Goal: Task Accomplishment & Management: Manage account settings

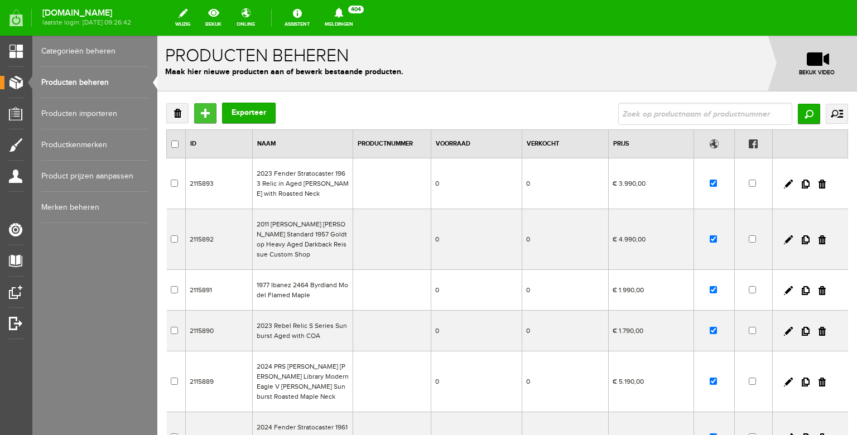
click at [206, 115] on input "Toevoegen" at bounding box center [205, 113] width 22 height 20
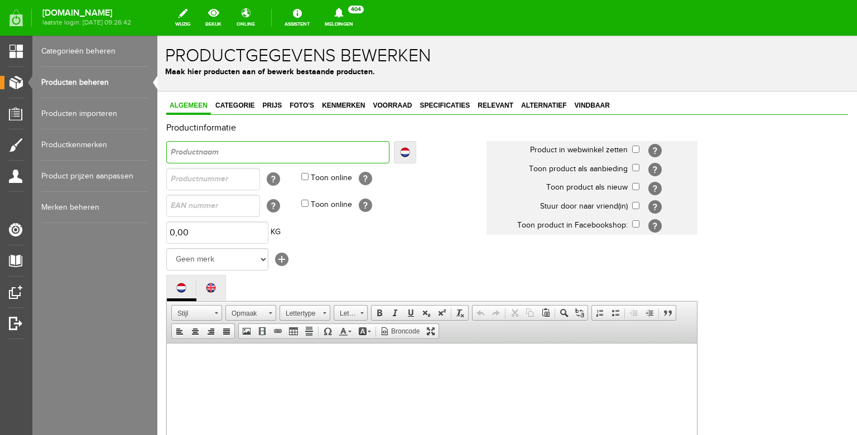
click at [226, 154] on input "text" at bounding box center [277, 152] width 223 height 22
type input "1"
type input "19"
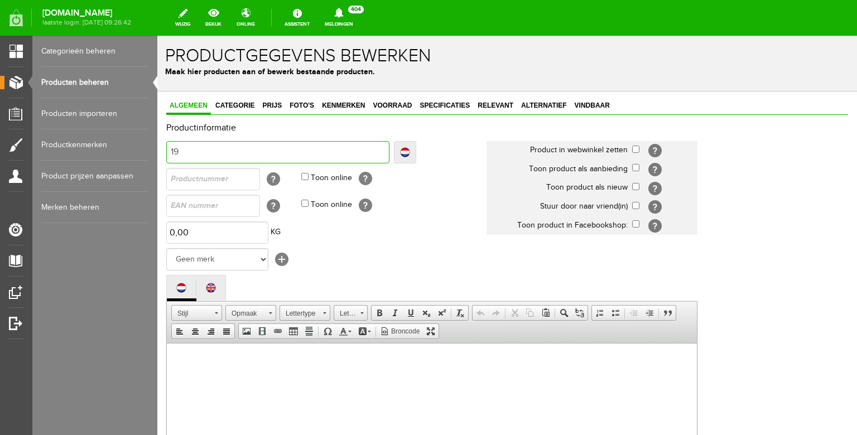
type input "196"
type input "1965"
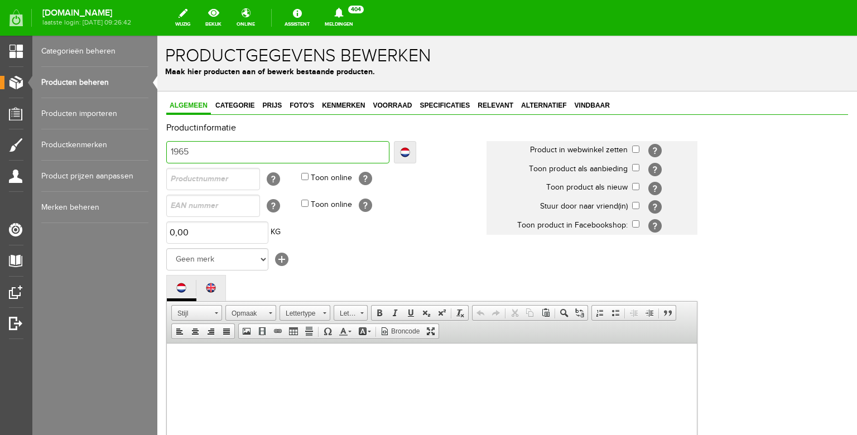
type input "1965"
type input "1965 F"
type input "1965 Fe"
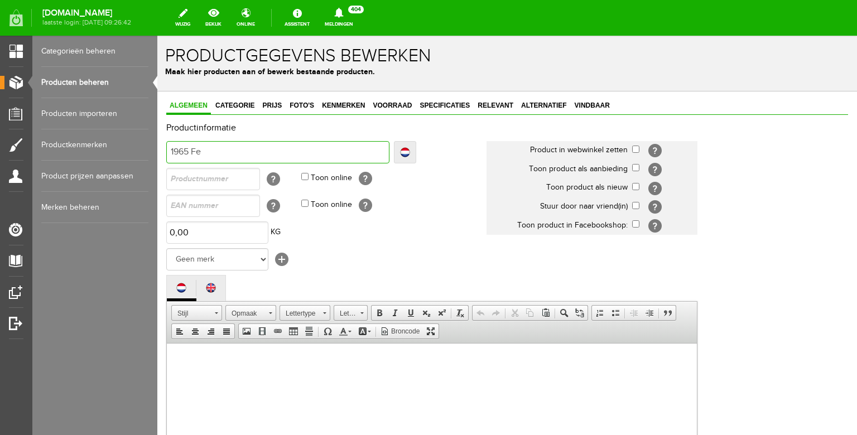
type input "1965 Fen"
type input "1965 Fend"
type input "1965 Fende"
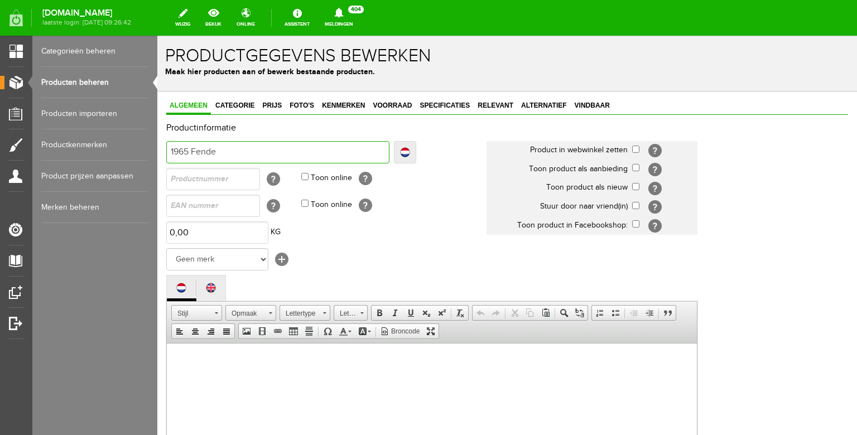
type input "1965 Fende"
type input "1965 Fender"
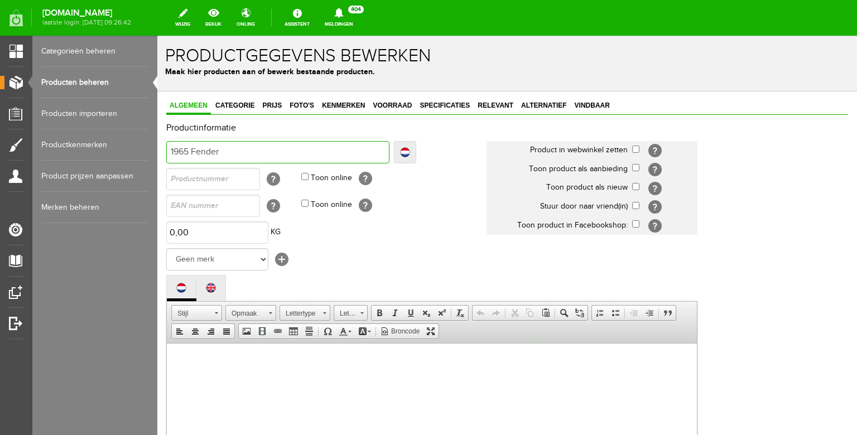
type input "1965 Fender J"
type input "1965 [PERSON_NAME]"
type input "1965 Fender Jaz"
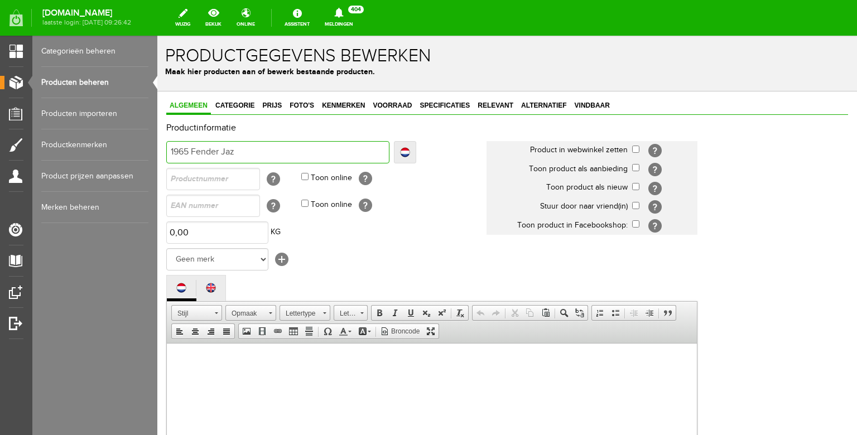
type input "1965 Fender Jaz"
type input "1965 Fender Jazz"
type input "1965 Fender Jazzma"
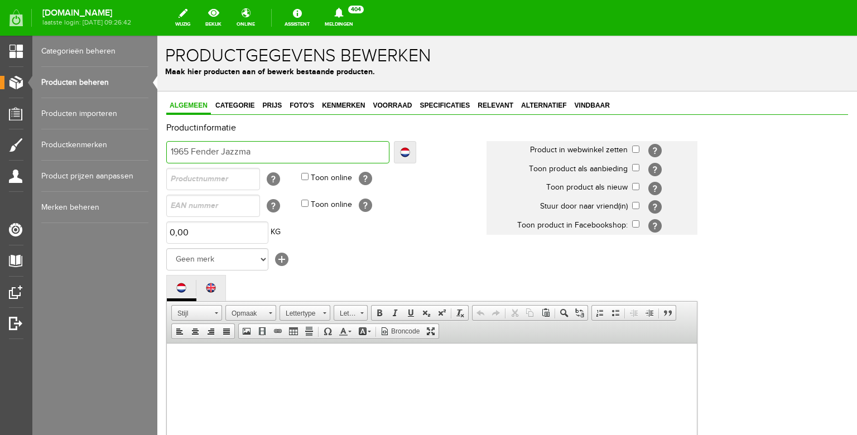
type input "1965 Fender Jazzmas"
type input "1965 Fender Jazzmast"
type input "1965 Fender Jazzmaste"
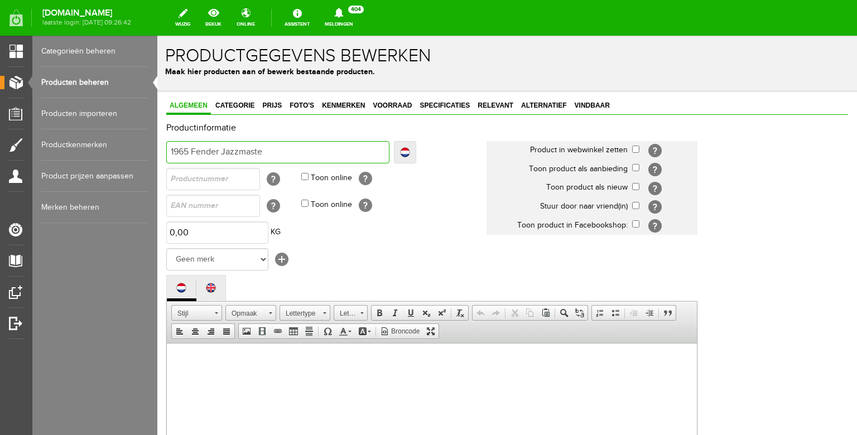
type input "1965 Fender Jazzmaste"
type input "1965 Fender Jazzmaster"
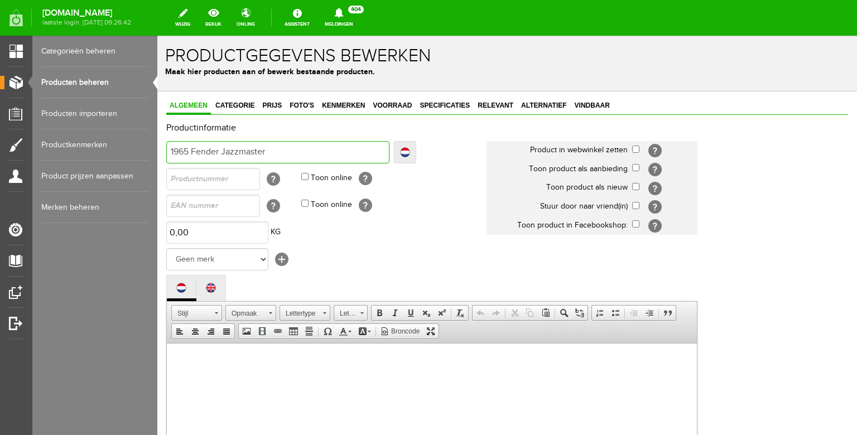
type input "1965 Fender Jazzmaster F"
type input "1965 Fender Jazzmaster Fu"
type input "1965 Fender Jazzmaster Ful"
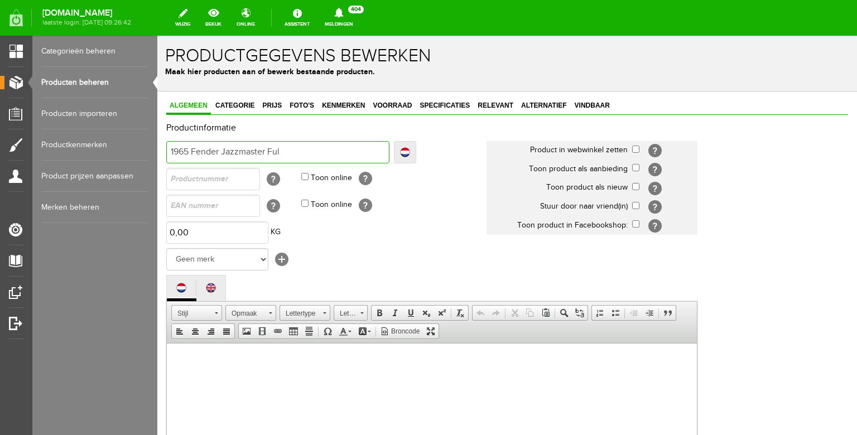
type input "1965 Fender Jazzmaster Ful"
type input "1965 Fender Jazzmaster Full"
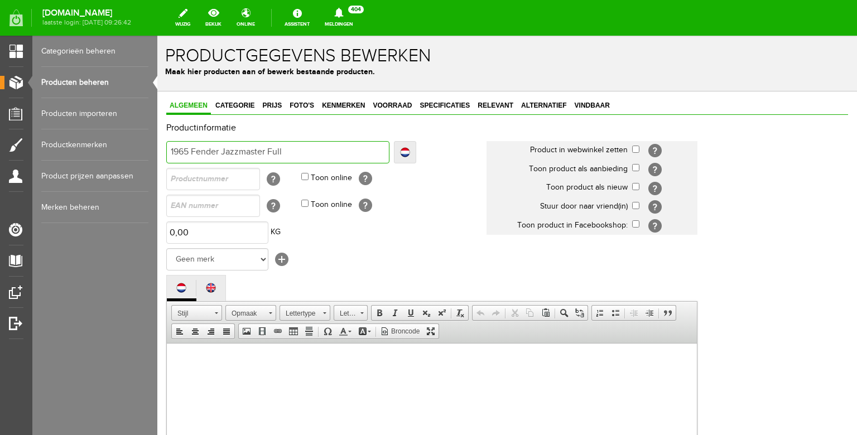
type input "1965 Fender Jazzmaster Full S"
type input "1965 Fender Jazzmaster Full Se"
type input "1965 Fender Jazzmaster Full Set"
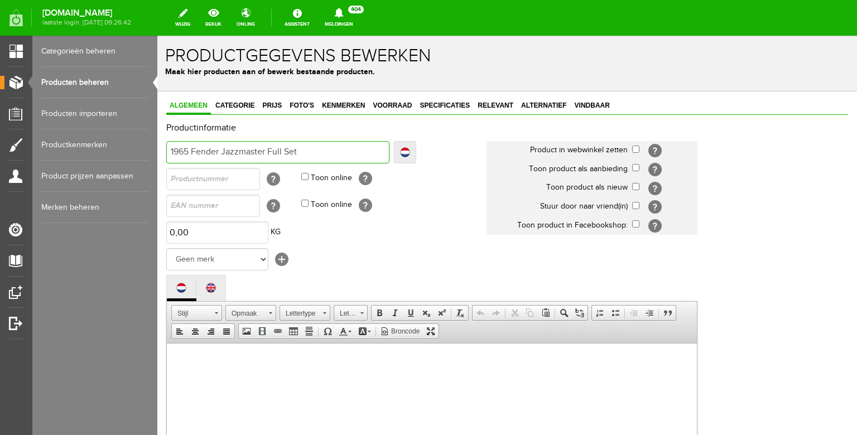
type input "1965 Fender Jazzmaster Full Set"
click at [269, 151] on input "1965 Fender Jazzmaster Full Set" at bounding box center [277, 152] width 223 height 22
type input "1965 Fender Jazzmaster AFull Set"
type input "1965 Fender Jazzmaster AmFull Set"
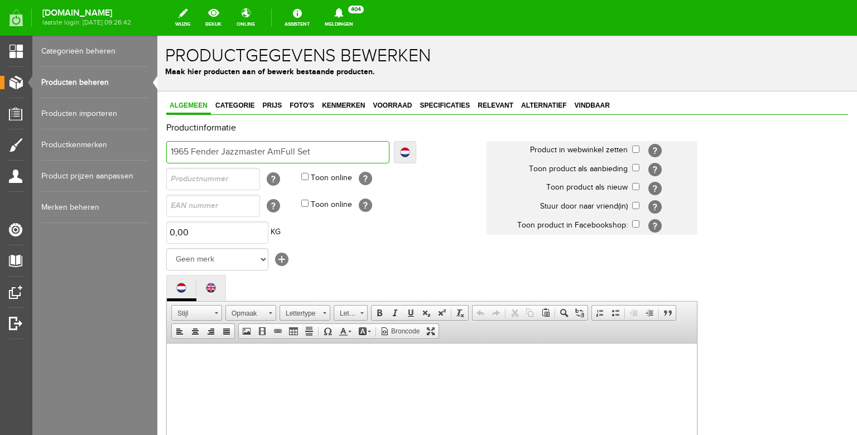
type input "1965 Fender Jazzmaster AmFull Set"
type input "1965 Fender Jazzmaster AmaFull Set"
type input "1965 Fender Jazzmaster AmazFull Set"
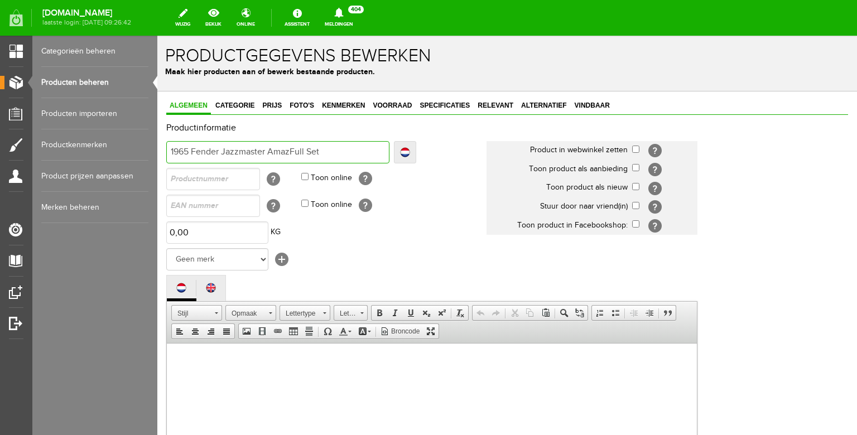
type input "1965 Fender Jazzmaster AmaziFull Set"
type input "1965 Fender Jazzmaster AmazinFull Set"
type input "1965 Fender Jazzmaster AmazingFull Set"
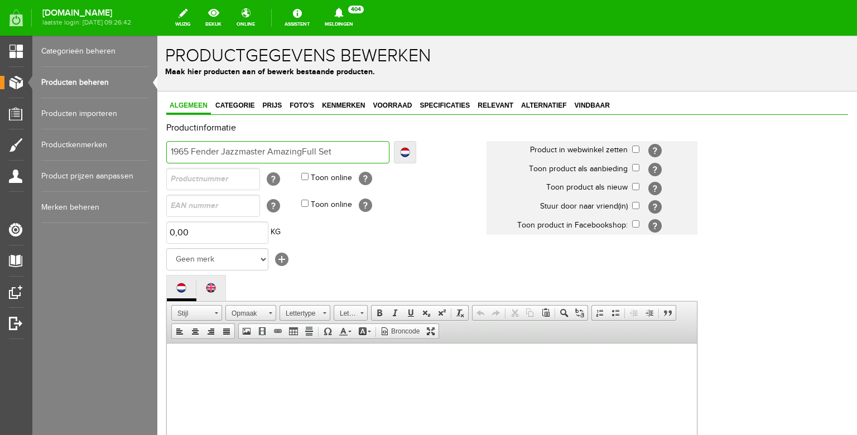
type input "1965 Fender Jazzmaster AmazingFull Set"
type input "1965 Fender Jazzmaster Amazing Full Set"
type input "1965 Fender Jazzmaster Amazing FFull Set"
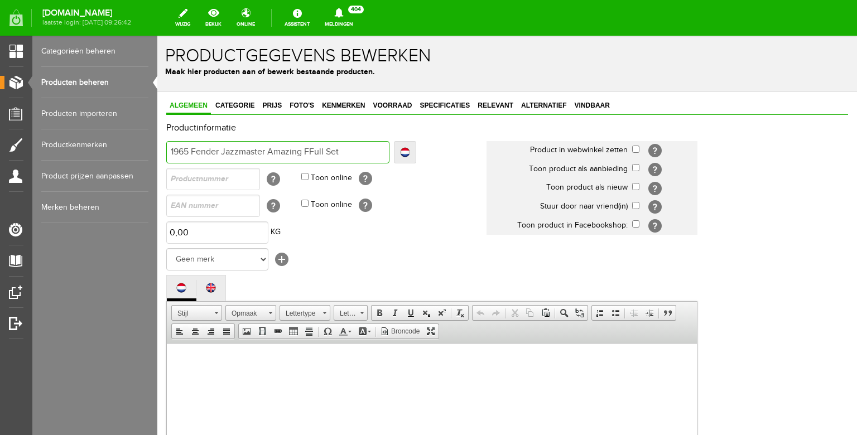
type input "1965 Fender Jazzmaster Amazing FiFull Set"
type input "1965 Fender Jazzmaster Amazing FinFull Set"
type input "1965 Fender Jazzmaster Amazing FindFull Set"
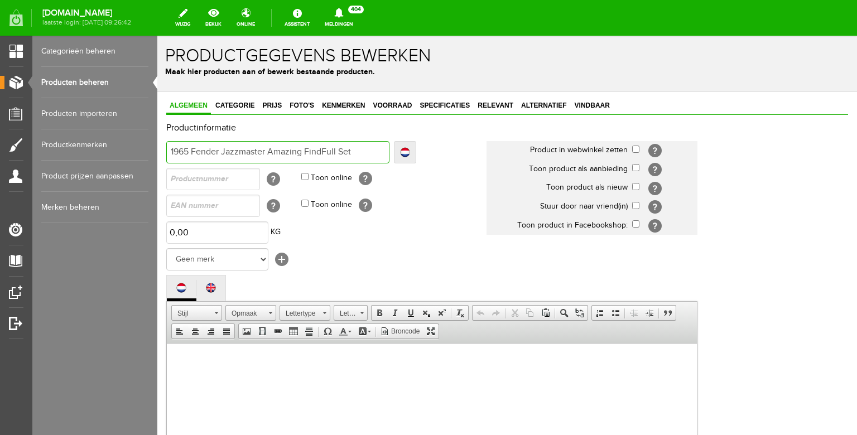
type input "1965 Fender Jazzmaster Amazing FindFull Set"
type input "1965 Fender Jazzmaster Amazing Find Full Set"
type input "1965 Fender Jazzmaster Amazing Find CFull Set"
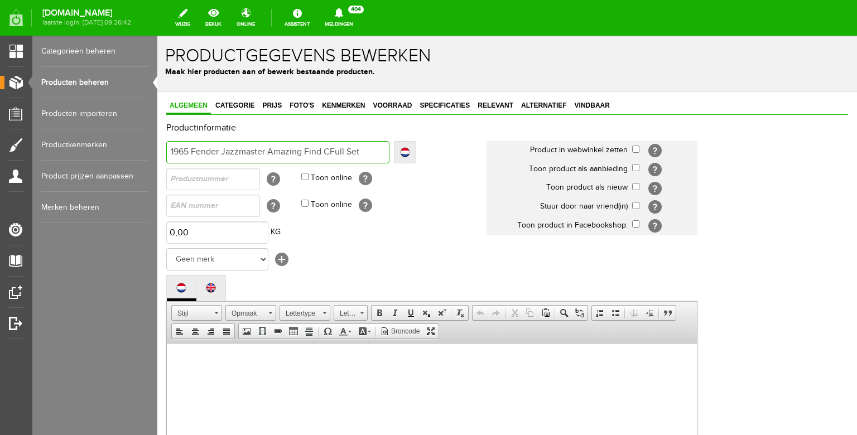
type input "1965 Fender Jazzmaster Amazing Find ClFull Set"
type input "1965 Fender Jazzmaster Amazing Find CleFull Set"
type input "1965 Fender Jazzmaster Amazing Find ClenFull Set"
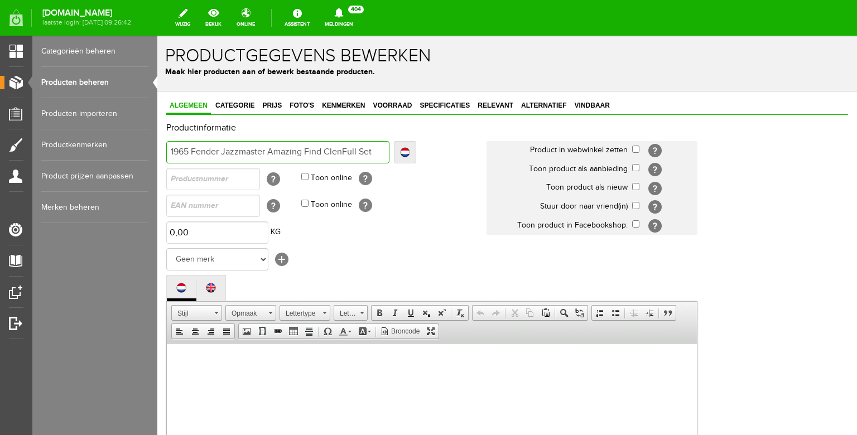
type input "1965 Fender Jazzmaster Amazing Find ClenFull Set"
type input "1965 Fender Jazzmaster Amazing Find Clen Full Set"
type input "1965 Fender Jazzmaster Amazing Find Clen &Full Set"
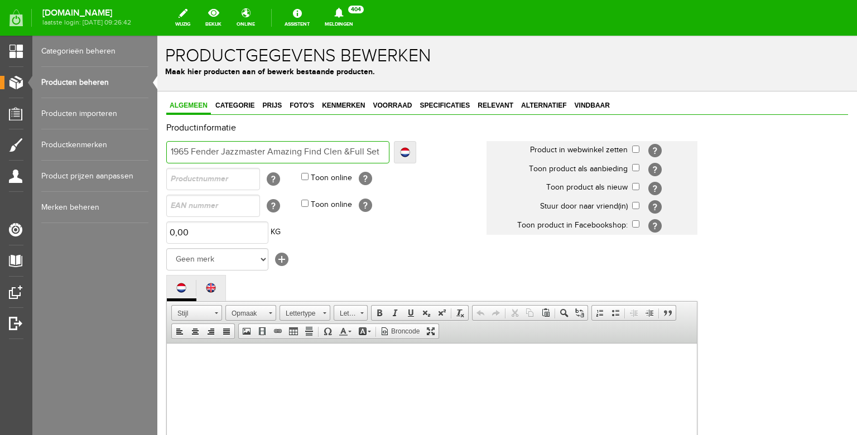
type input "1965 Fender Jazzmaster Amazing Find Clen & Full Set"
click at [333, 151] on input "1965 Fender Jazzmaster Amazing Find Clen & Full Set" at bounding box center [277, 152] width 223 height 22
click at [337, 152] on input "1965 Fender Jazzmaster Amazing Find Clen & Full Set" at bounding box center [277, 152] width 223 height 22
type input "1965 Fender Jazzmaster Amazing Find Clean & Full Set"
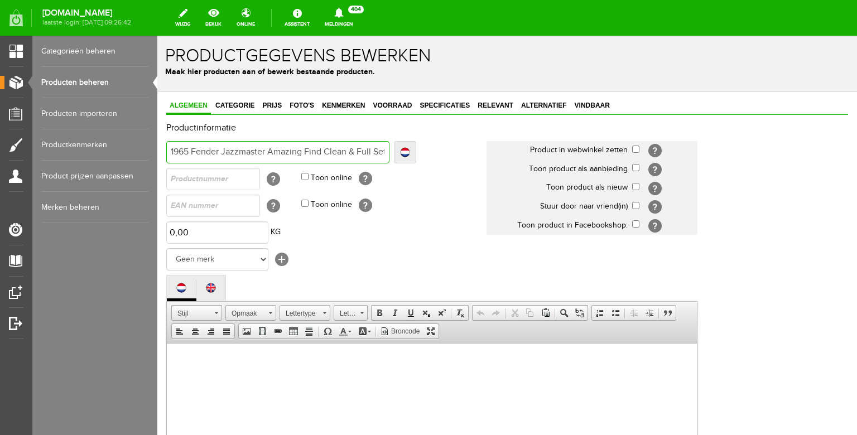
type input "1965 Fender Jazzmaster Amazing Find Clean & Full Set"
drag, startPoint x: 325, startPoint y: 149, endPoint x: 269, endPoint y: 149, distance: 55.8
click at [269, 149] on input "1965 Fender Jazzmaster Amazing Find Clean & Full Set" at bounding box center [277, 152] width 223 height 22
type input "1965 Fender Jazzmaster Clean & Full Set"
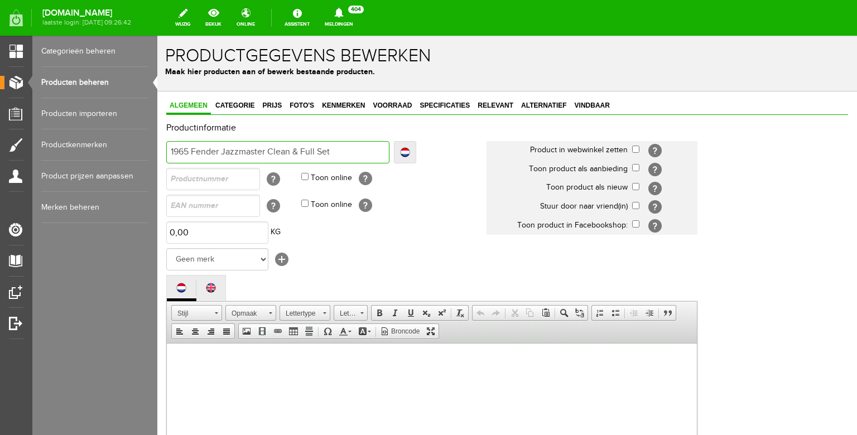
drag, startPoint x: 289, startPoint y: 151, endPoint x: 271, endPoint y: 149, distance: 18.5
click at [271, 149] on input "1965 Fender Jazzmaster Clean & Full Set" at bounding box center [277, 152] width 223 height 22
type input "1965 Fender Jazzmaster O & Full Set"
type input "1965 Fender Jazzmaster Or & Full Set"
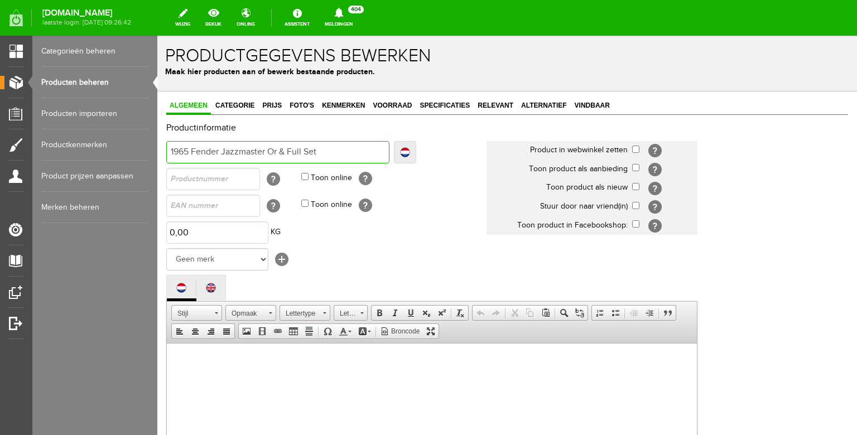
type input "1965 Fender Jazzmaster Or & Full Set"
type input "1965 Fender Jazzmaster Ori & Full Set"
type input "1965 Fender Jazzmaster Orig & Full Set"
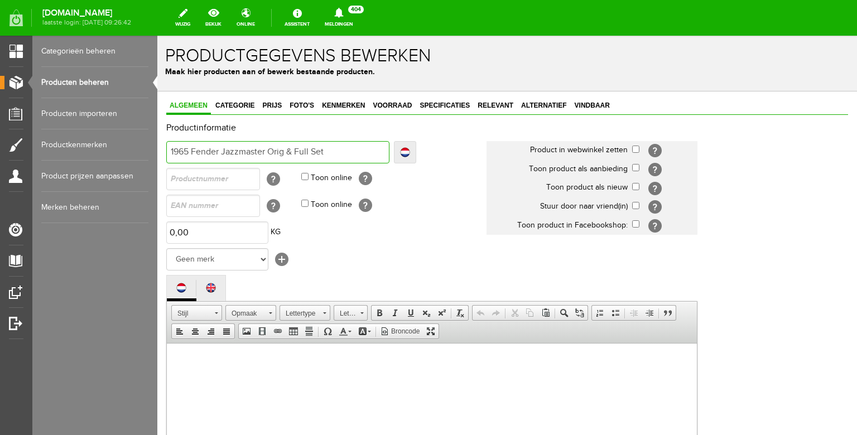
type input "1965 Fender Jazzmaster Origi & Full Set"
type input "1965 Fender Jazzmaster Origin & Full Set"
type input "1965 Fender Jazzmaster Origina & Full Set"
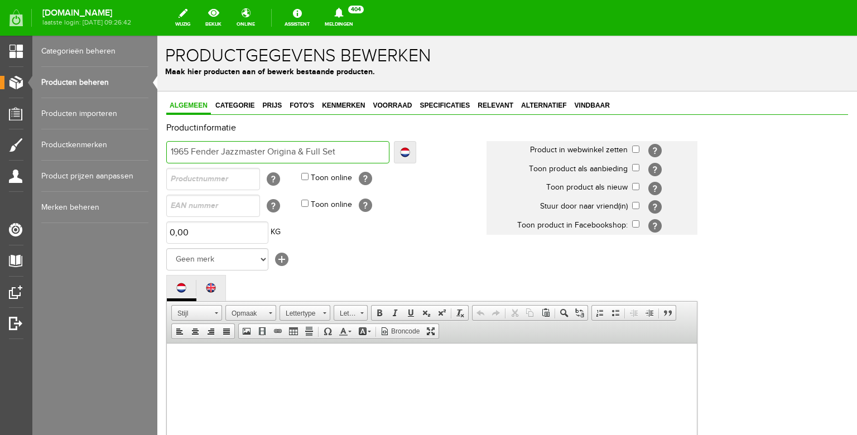
type input "1965 Fender Jazzmaster Origina & Full Set"
type input "1965 Fender Jazzmaster Original & Full Set"
type input "1965 Fender Jazzmaster Original, & Full Set"
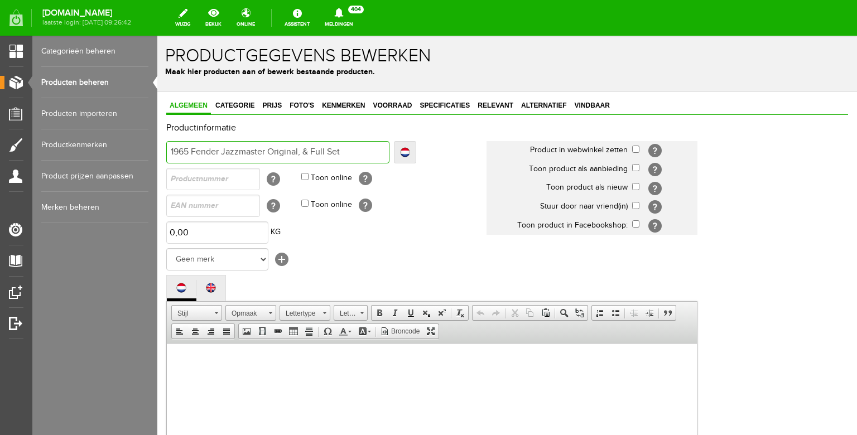
type input "1965 Fender Jazzmaster Original, & Full Set"
type input "1965 Fender Jazzmaster Original, C & Full Set"
type input "1965 Fender Jazzmaster Original, Cl & Full Set"
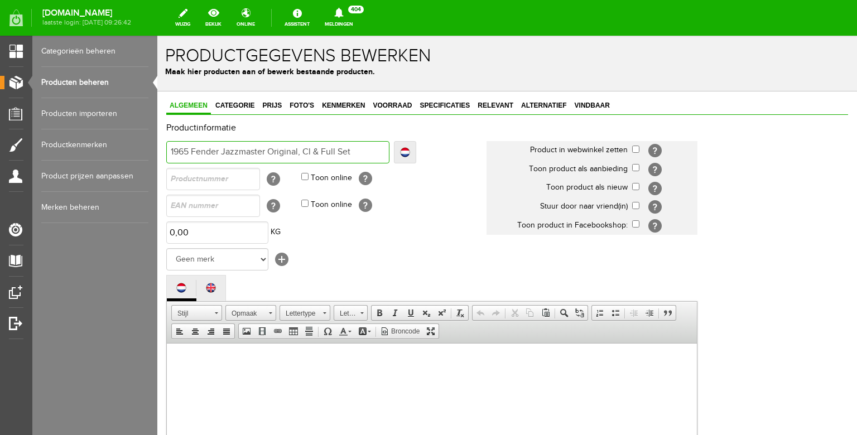
type input "1965 Fender Jazzmaster Original, Cl & Full Set"
type input "1965 Fender Jazzmaster Original, Cle & Full Set"
type input "1965 Fender Jazzmaster Original, Clea & Full Set"
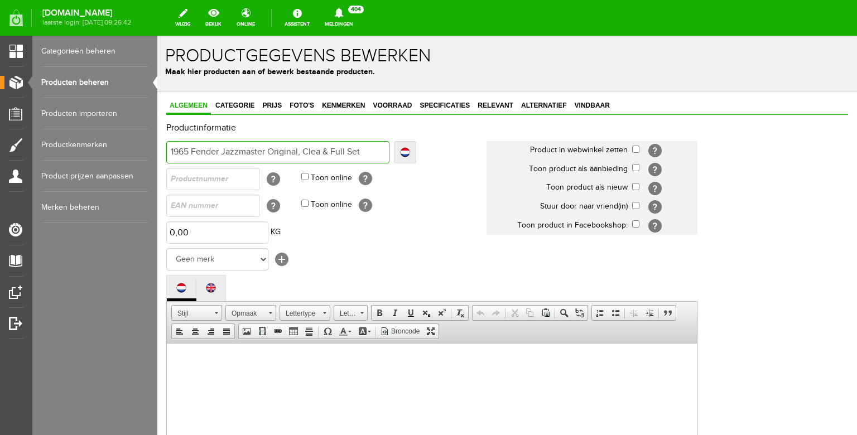
type input "1965 Fender Jazzmaster Original, Clean & Full Set"
click at [376, 156] on input "1965 Fender Jazzmaster Original, Clean & Full Set" at bounding box center [277, 152] width 223 height 22
type input "1965 Fender Jazzmaster Original, Clean & Full Set"
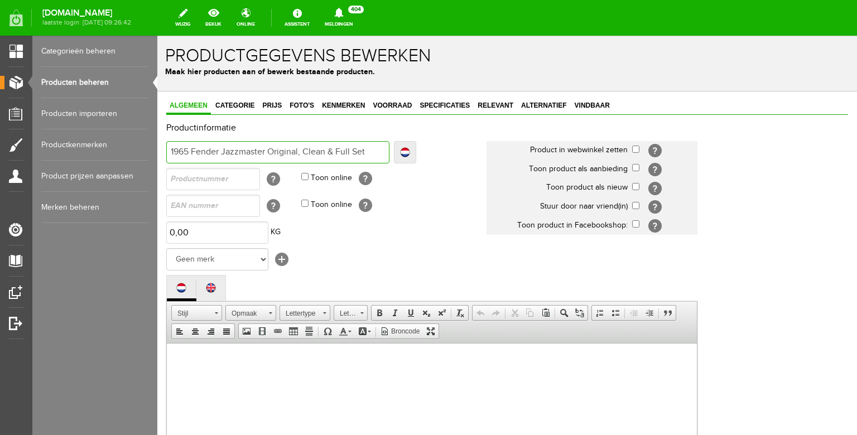
type input "1965 Fender Jazzmaster Original, Clean & Full Set Amazing Find"
click at [633, 151] on input "checkbox" at bounding box center [635, 149] width 7 height 7
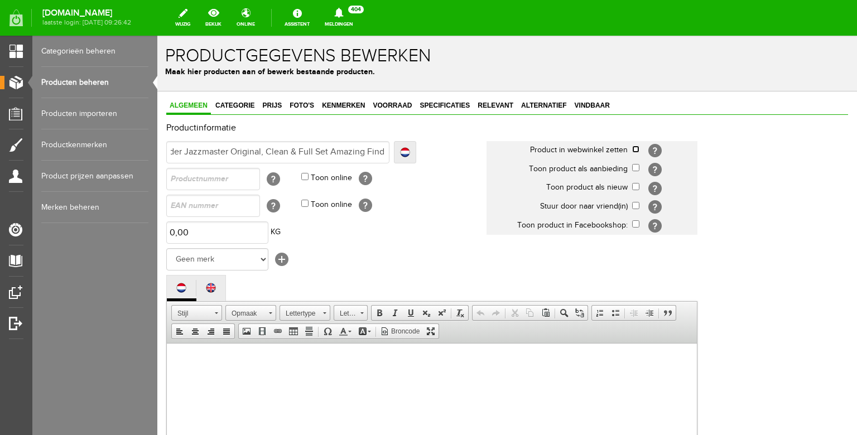
checkbox input "true"
click at [635, 187] on input "checkbox" at bounding box center [635, 186] width 7 height 7
checkbox input "true"
click at [166, 248] on select "Geen merk Hymn Peavey Vox Rickenbacker [PERSON_NAME] [PERSON_NAME] [PERSON_NAME…" at bounding box center [217, 259] width 102 height 22
select select "124516"
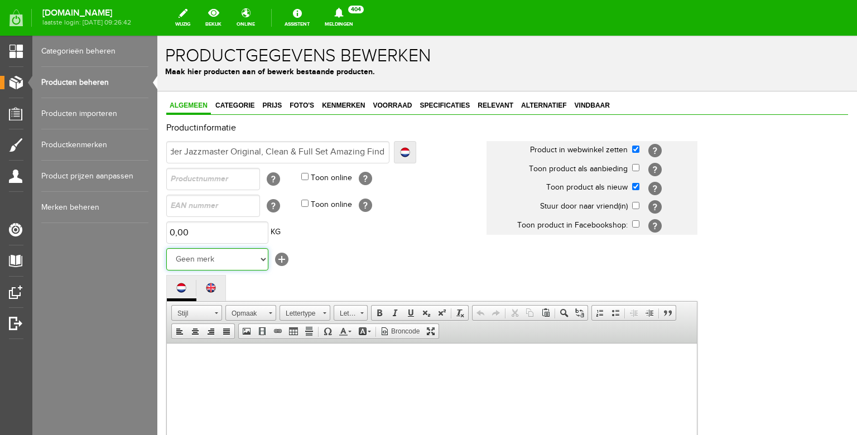
click option "Fender" at bounding box center [157, 36] width 0 height 0
click at [349, 273] on td "Geen merk Hymn Peavey Vox Rickenbacker [PERSON_NAME] [PERSON_NAME] [PERSON_NAME…" at bounding box center [326, 259] width 320 height 27
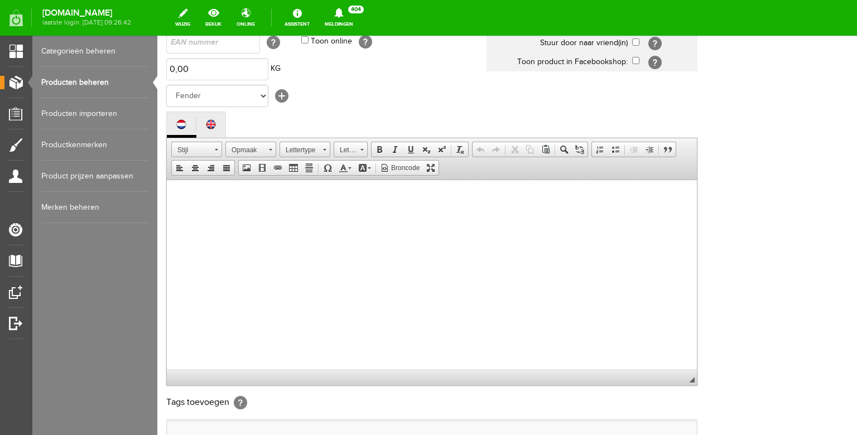
scroll to position [189, 0]
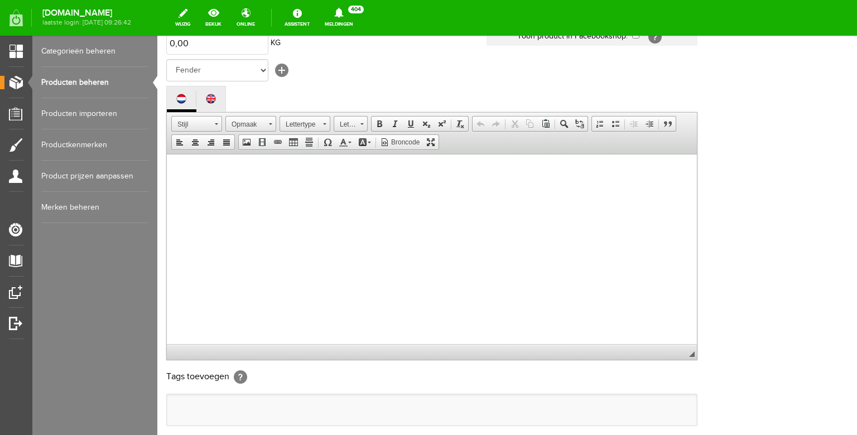
click at [350, 249] on body at bounding box center [432, 260] width 508 height 190
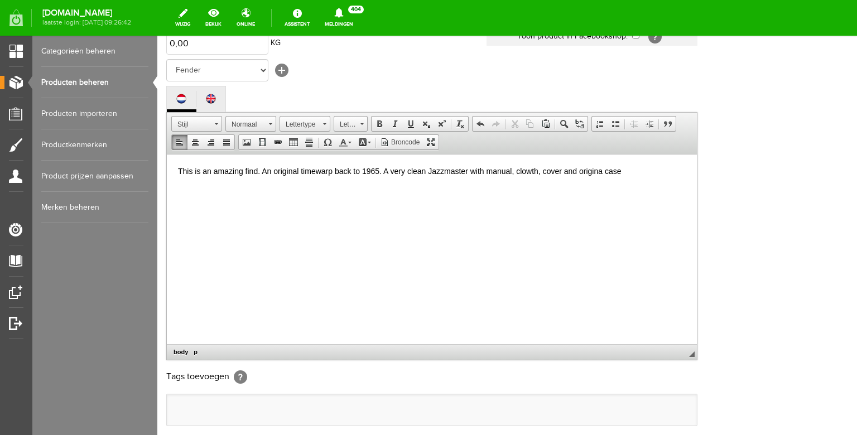
click at [601, 175] on p "This is an amazing find. An original timewarp back to 1965. A very clean Jazzma…" at bounding box center [432, 171] width 508 height 12
click at [603, 173] on p "This is an amazing find. An original timewarp back to 1965. A very clean Jazzma…" at bounding box center [432, 171] width 508 height 12
click at [474, 171] on p "This is an amazing find. An original timewarp back to 1965. A very clean Jazzma…" at bounding box center [432, 171] width 508 height 12
click at [411, 182] on p "This is an amazing find. An original timewarp back to 1965. A very clean Jazzma…" at bounding box center [432, 176] width 508 height 23
click at [418, 182] on p "This is an amazing find. An original timewarp back to 1965. A very clean Jazzma…" at bounding box center [432, 176] width 508 height 23
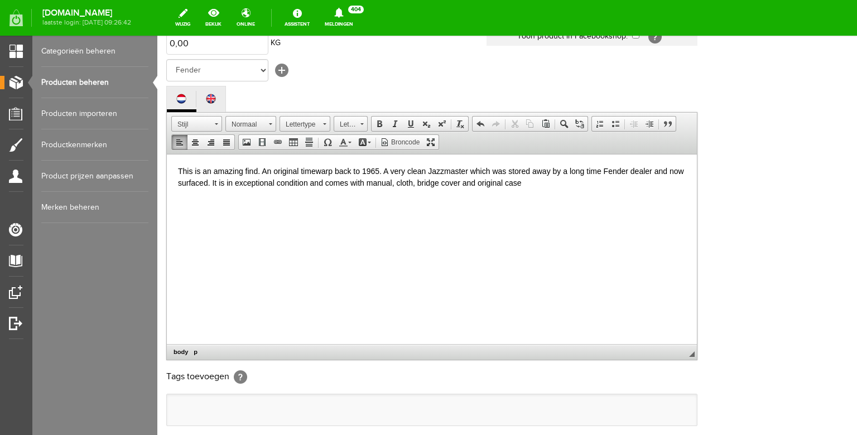
click at [539, 186] on p "This is an amazing find. An original timewarp back to 1965. A very clean Jazzma…" at bounding box center [432, 176] width 508 height 23
click at [561, 187] on p "This is an amazing find. An original timewarp back to 1965. A very clean Jazzma…" at bounding box center [432, 176] width 508 height 23
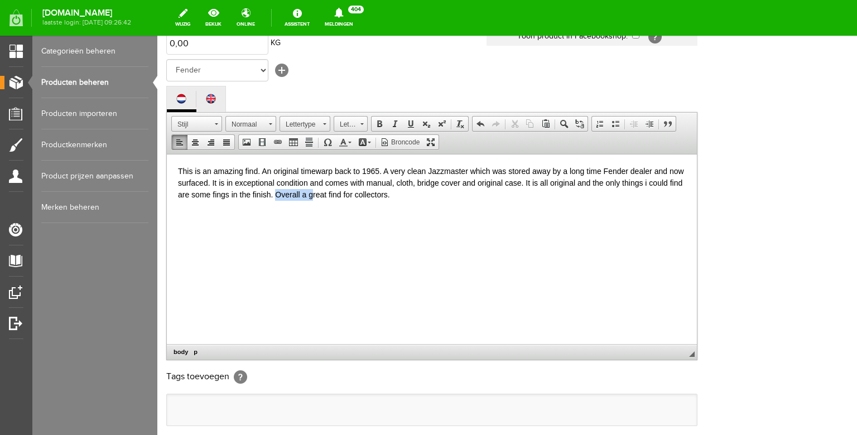
drag, startPoint x: 313, startPoint y: 196, endPoint x: 278, endPoint y: 193, distance: 35.2
click at [278, 193] on p "This is an amazing find. An original timewarp back to 1965. A very clean Jazzma…" at bounding box center [432, 182] width 508 height 35
click at [371, 193] on p "This is an amazing find. An original timewarp back to 1965. A very clean Jazzma…" at bounding box center [432, 182] width 508 height 35
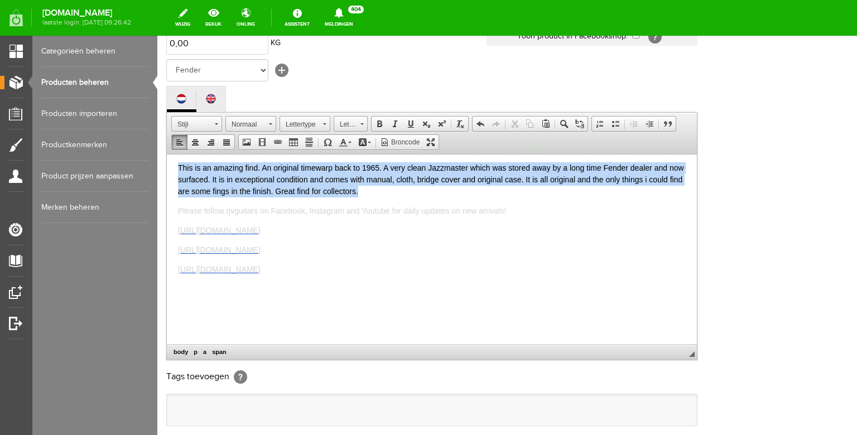
scroll to position [0, 0]
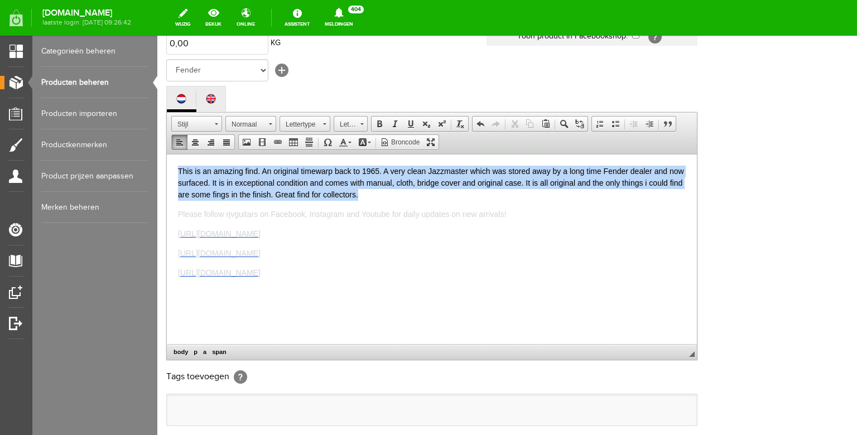
drag, startPoint x: 375, startPoint y: 188, endPoint x: 149, endPoint y: 143, distance: 230.3
click at [167, 154] on html "This is an amazing find. An original timewarp back to 1965. A very clean Jazzma…" at bounding box center [432, 249] width 530 height 190
click at [340, 147] on span at bounding box center [343, 142] width 9 height 9
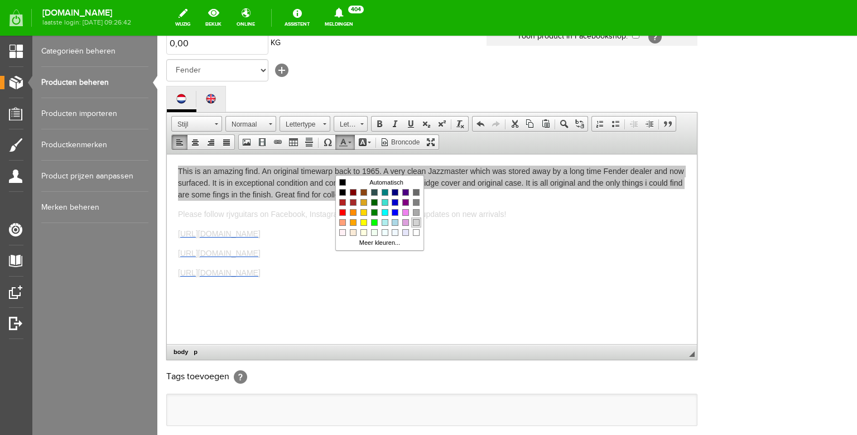
click at [414, 223] on span "Kleuren" at bounding box center [416, 222] width 7 height 7
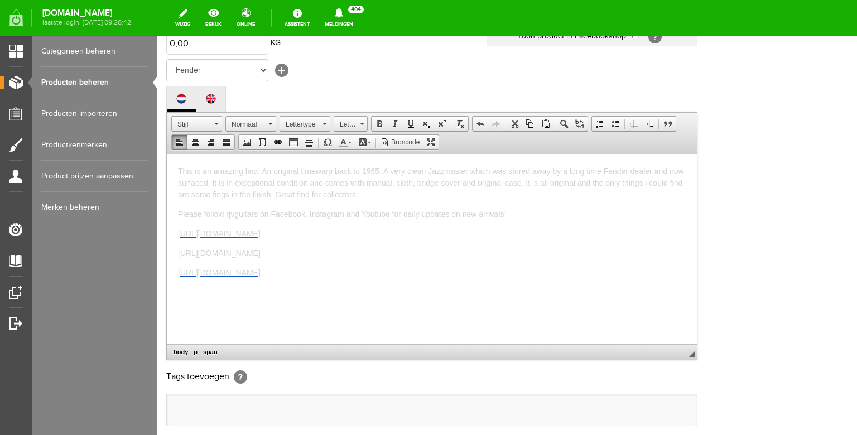
click at [401, 197] on p "This is an amazing find. An original timewarp back to 1965. A very clean Jazzma…" at bounding box center [432, 182] width 508 height 35
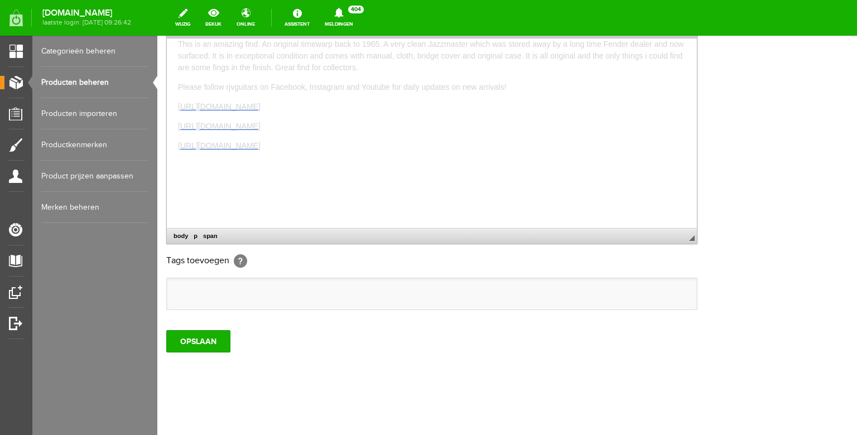
scroll to position [332, 0]
click at [201, 336] on input "OPSLAAN" at bounding box center [198, 341] width 64 height 22
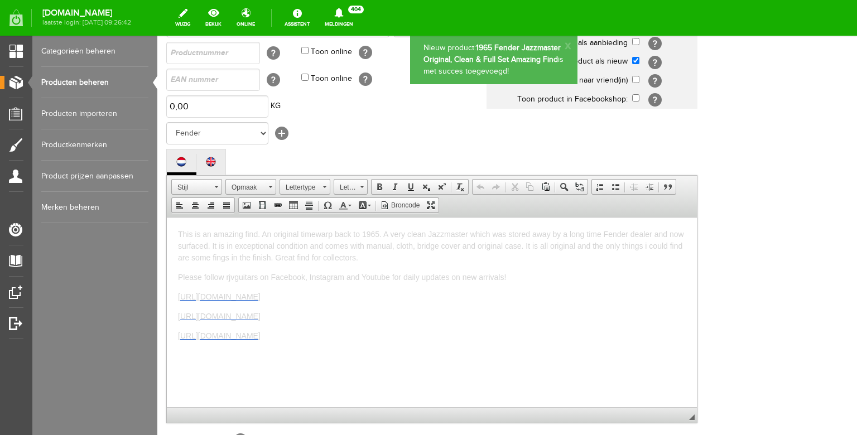
scroll to position [0, 0]
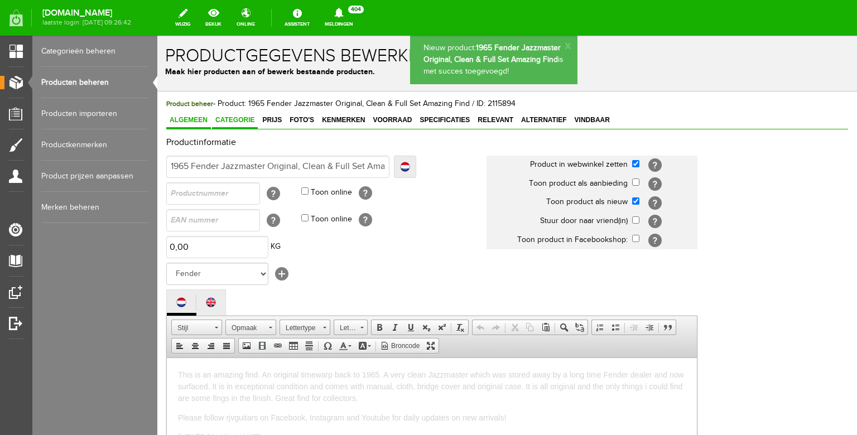
click at [235, 123] on span "Categorie" at bounding box center [235, 120] width 46 height 8
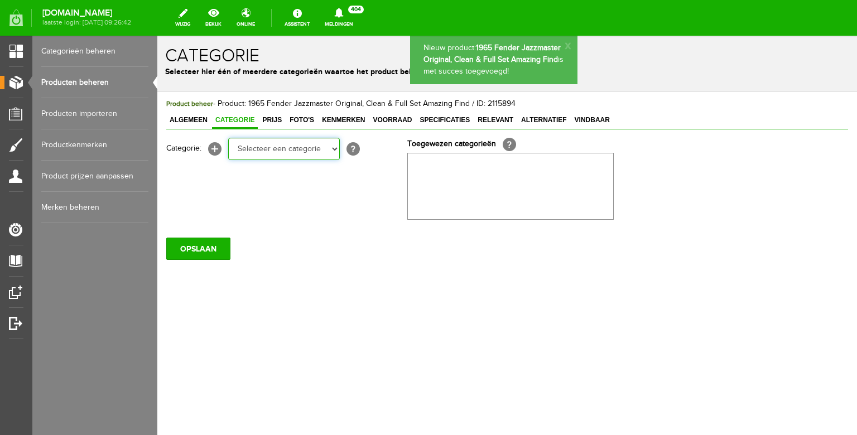
select select "87687"
click option "Electric guitars" at bounding box center [157, 36] width 0 height 0
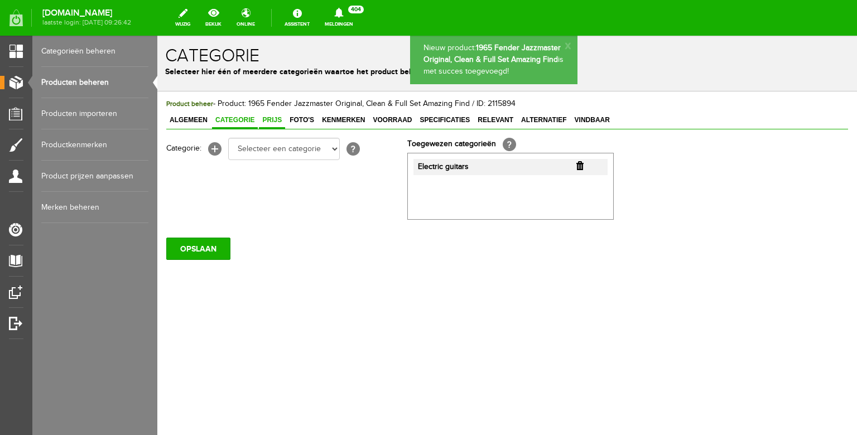
click at [270, 123] on span "Prijs" at bounding box center [272, 120] width 26 height 8
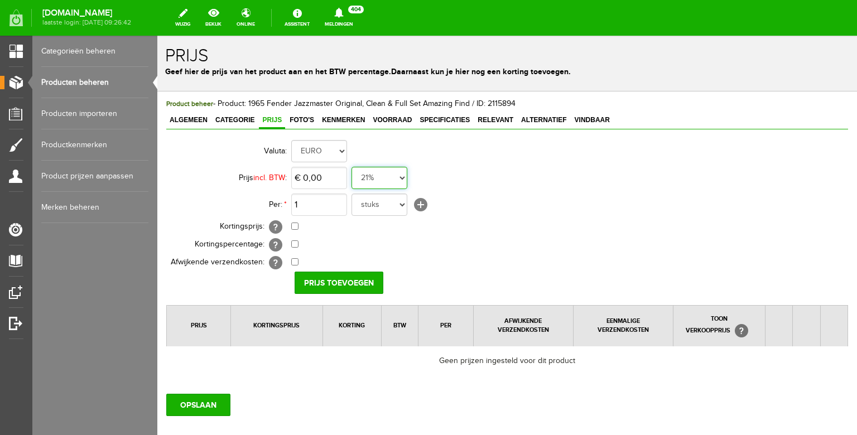
select select "0,00"
click option "0%" at bounding box center [157, 36] width 0 height 0
click at [335, 182] on input "0" at bounding box center [319, 178] width 56 height 22
type input "€ 9.990,00"
click at [324, 279] on input "Prijs toevoegen" at bounding box center [338, 283] width 89 height 22
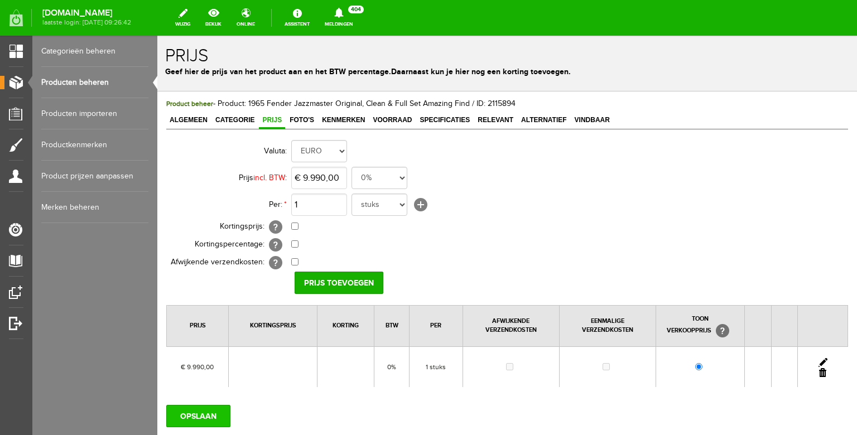
click at [197, 413] on input "OPSLAAN" at bounding box center [198, 416] width 64 height 22
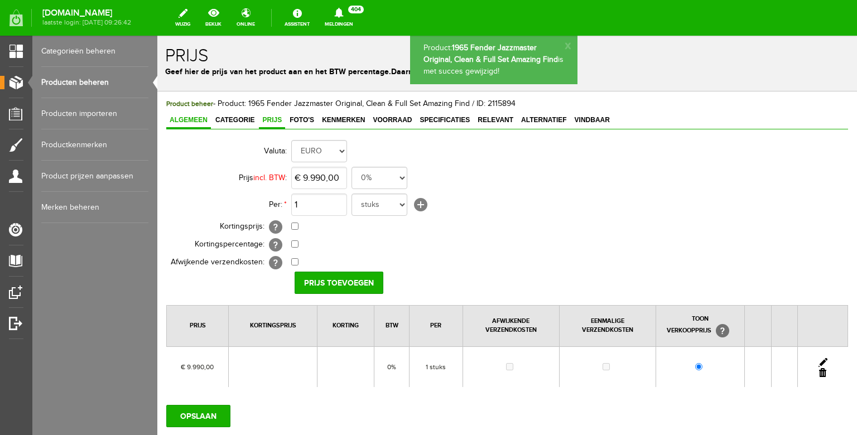
click at [188, 124] on link "Algemeen" at bounding box center [188, 121] width 45 height 16
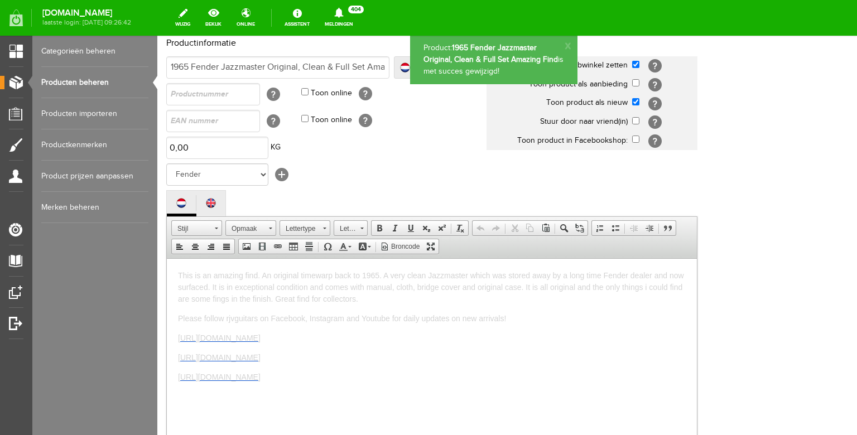
scroll to position [104, 0]
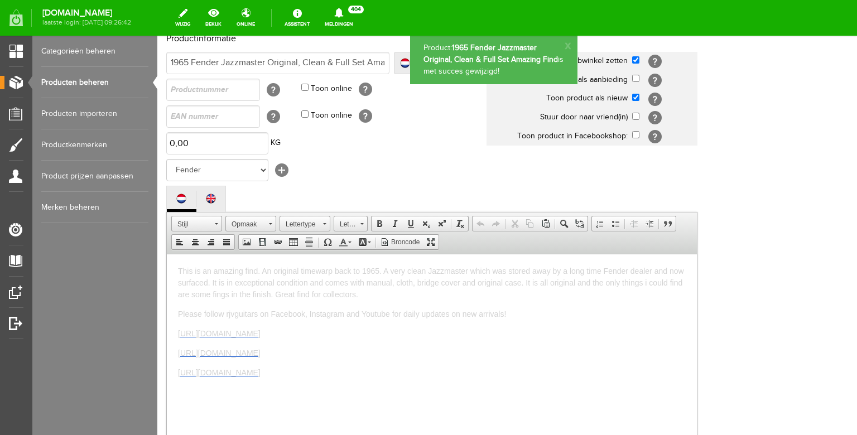
click at [472, 271] on span "This is an amazing find. An original timewarp back to 1965. A very clean Jazzma…" at bounding box center [431, 282] width 506 height 32
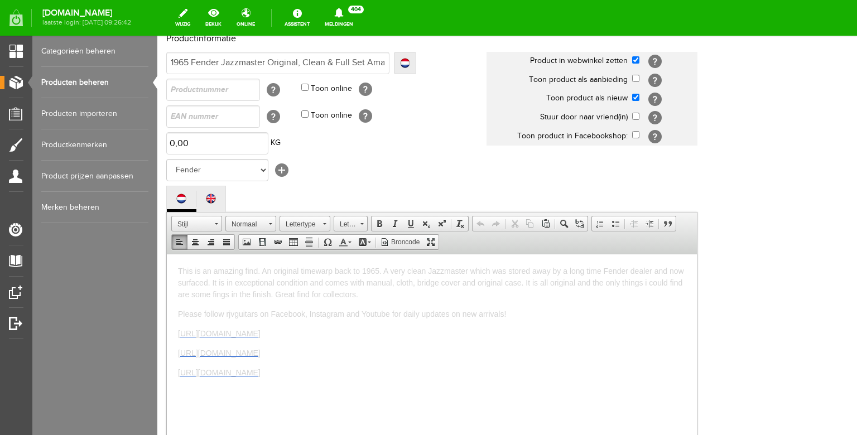
click at [429, 270] on span "This is an amazing find. An original timewarp back to 1965. A very clean Jazzma…" at bounding box center [431, 282] width 506 height 32
click at [491, 271] on span "This is an amazing find. An original timewarp back to 1965. A very clean 1965 J…" at bounding box center [428, 282] width 500 height 32
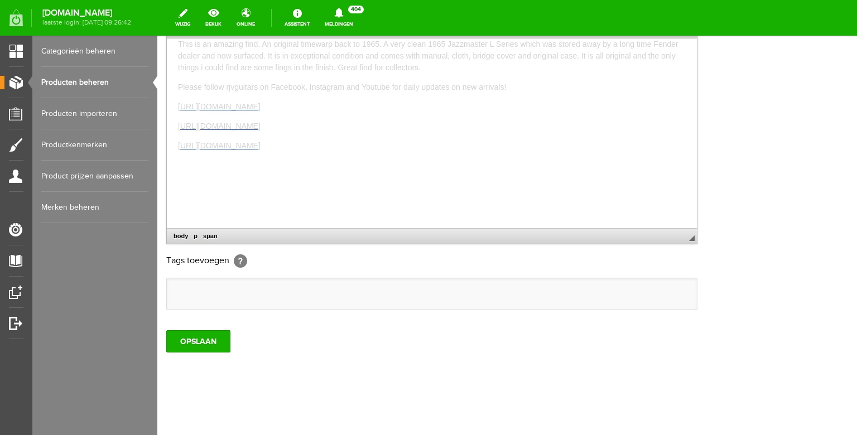
scroll to position [347, 0]
click at [202, 338] on input "OPSLAAN" at bounding box center [198, 341] width 64 height 22
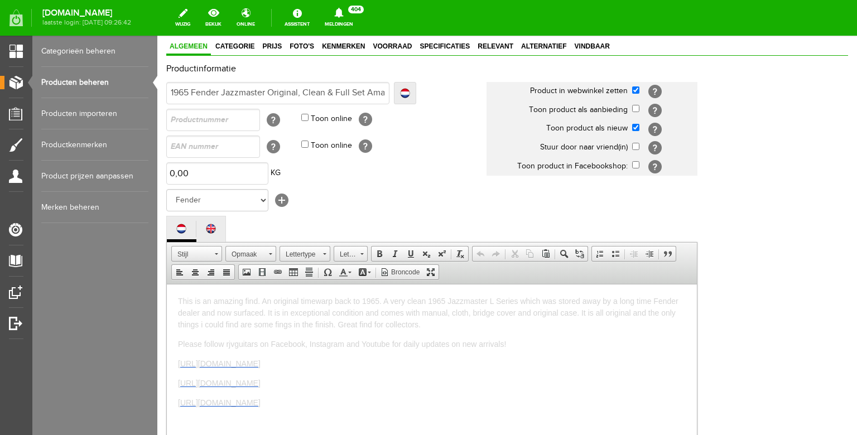
scroll to position [122, 0]
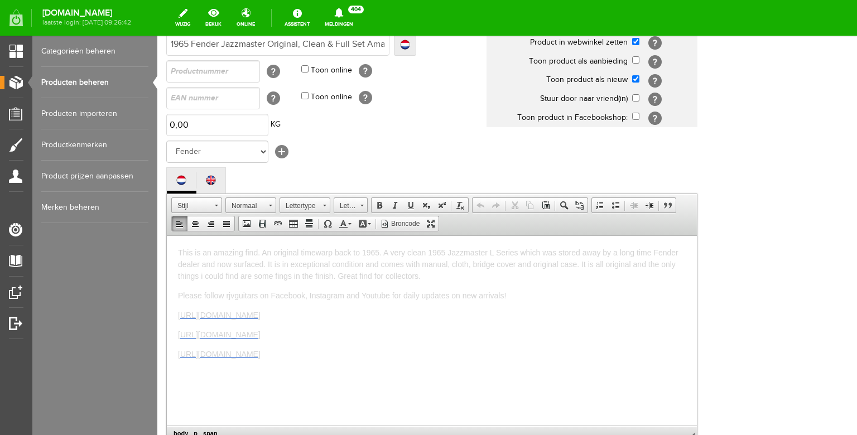
click at [521, 253] on span "This is an amazing find. An original timewarp back to 1965. A very clean 1965 J…" at bounding box center [428, 264] width 500 height 32
click at [514, 279] on p "This is an amazing find. An original timewarp back to 1965. A very clean 1965 J…" at bounding box center [432, 264] width 508 height 35
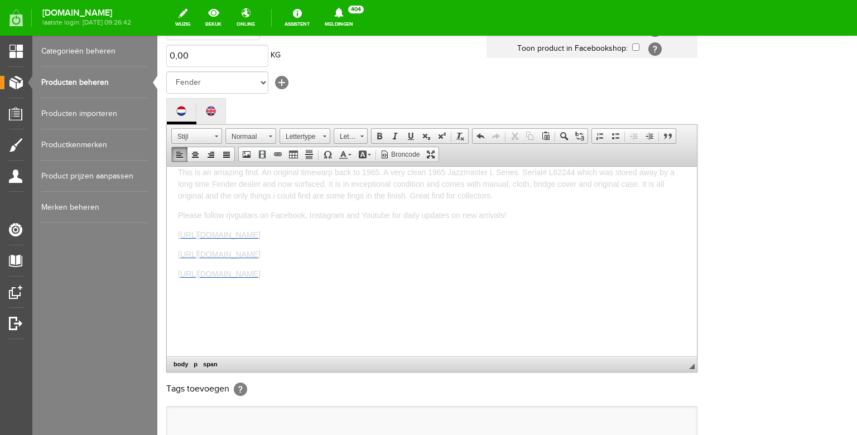
scroll to position [0, 0]
drag, startPoint x: 291, startPoint y: 194, endPoint x: 278, endPoint y: 194, distance: 12.3
click at [278, 194] on span "This is an amazing find. An original timewarp back to 1965. A very clean 1965 J…" at bounding box center [426, 194] width 496 height 32
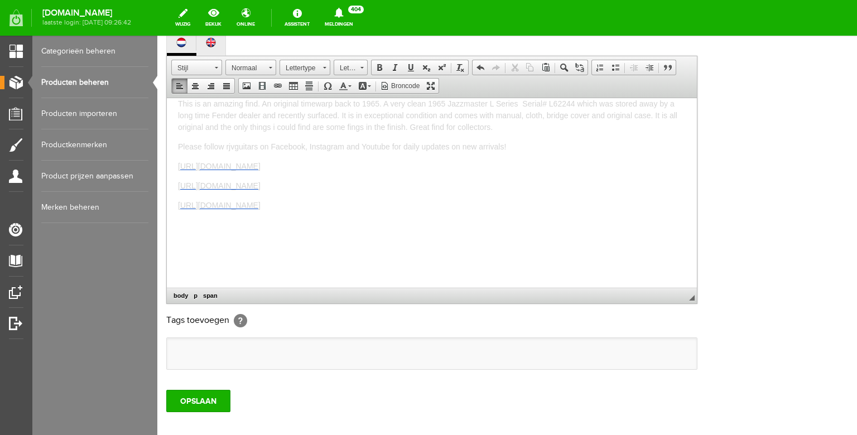
scroll to position [347, 0]
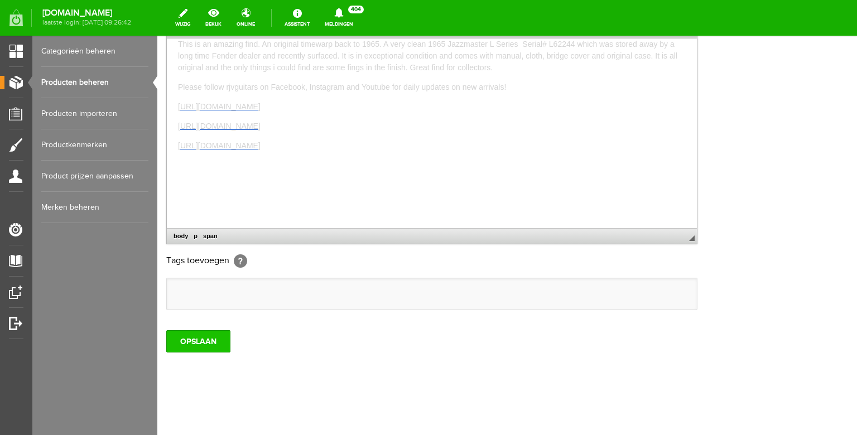
click at [200, 332] on input "OPSLAAN" at bounding box center [198, 341] width 64 height 22
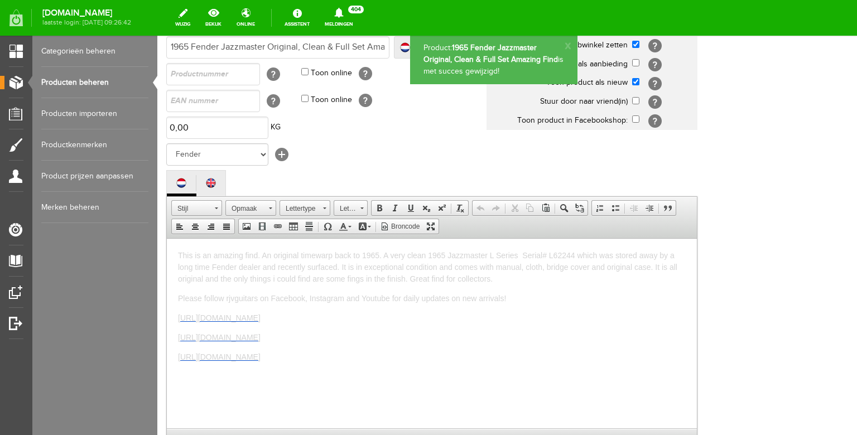
scroll to position [118, 0]
click at [349, 280] on span "This is an amazing find. An original timewarp back to 1965. A very clean 1965 J…" at bounding box center [427, 268] width 499 height 32
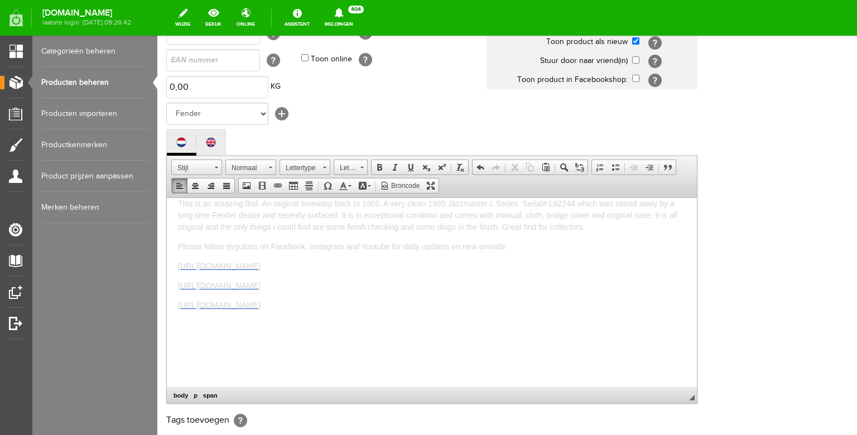
scroll to position [347, 0]
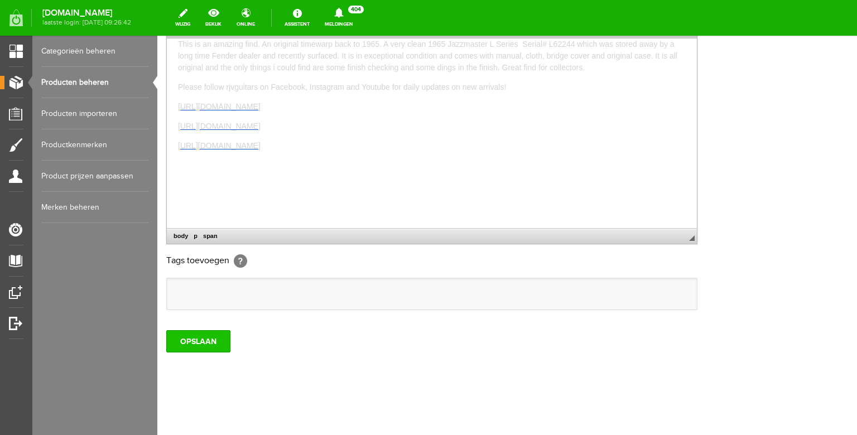
click at [177, 333] on input "OPSLAAN" at bounding box center [198, 341] width 64 height 22
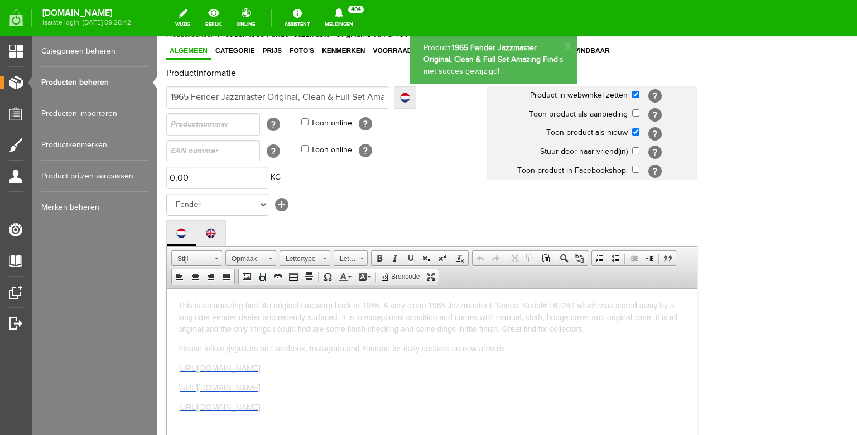
scroll to position [0, 0]
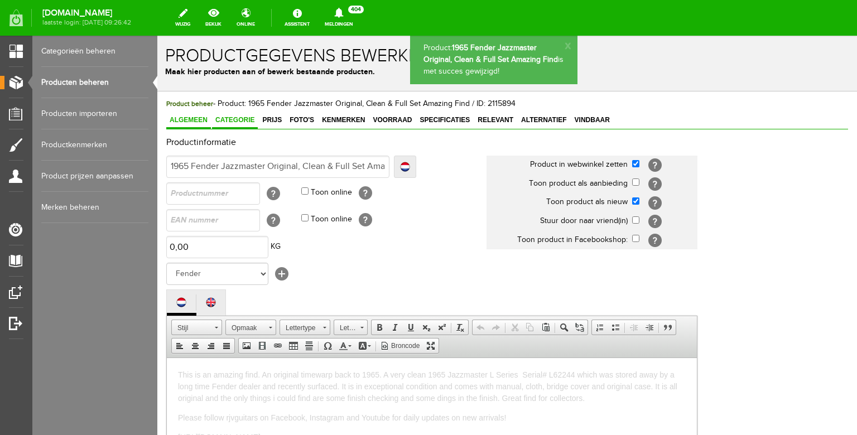
click at [216, 125] on link "Categorie" at bounding box center [235, 121] width 46 height 16
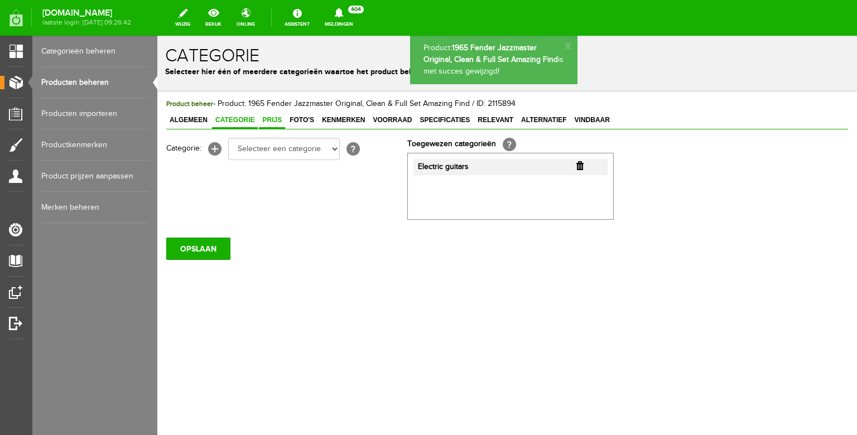
click at [277, 120] on span "Prijs" at bounding box center [272, 120] width 26 height 8
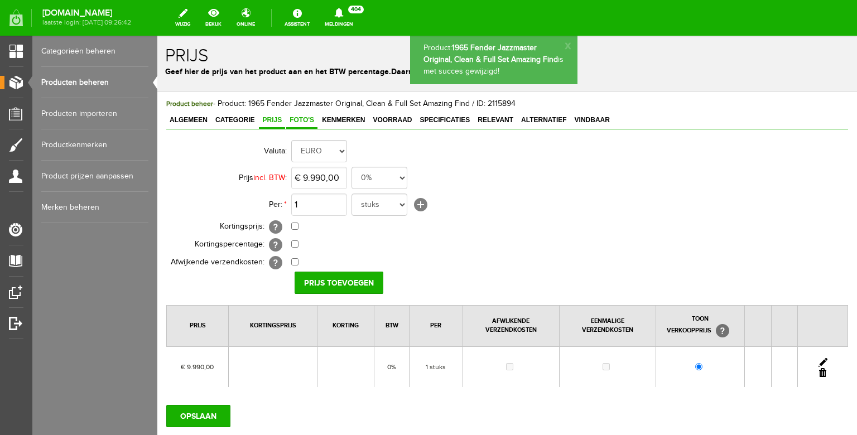
click at [304, 115] on link "Foto's" at bounding box center [301, 121] width 31 height 16
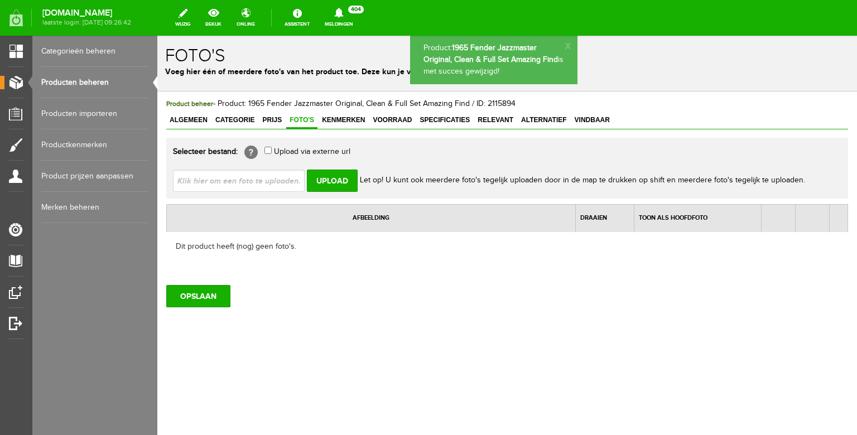
click at [272, 182] on input "file" at bounding box center [243, 180] width 141 height 21
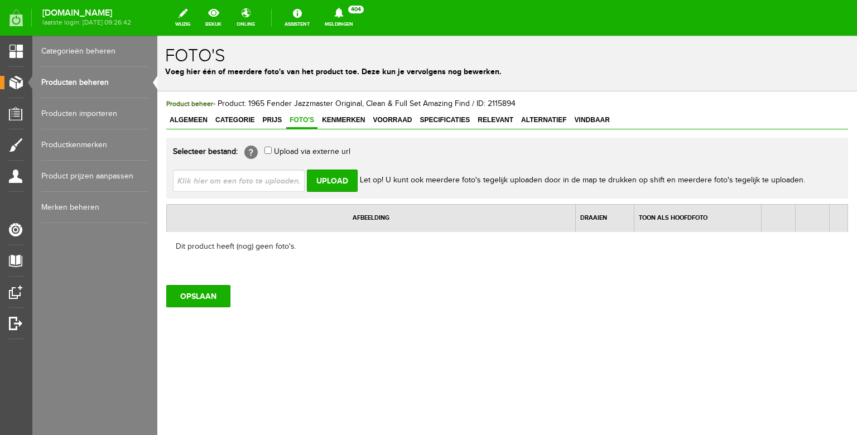
type input "C:\fakepath\IMG_4239.JPG"
type input "IMG_4239.JPG; IMG_4241.JPG; IMG_4242.JPG; IMG_4243.JPG; IMG_4244.JPG"
click at [346, 186] on input "Upload" at bounding box center [332, 181] width 51 height 22
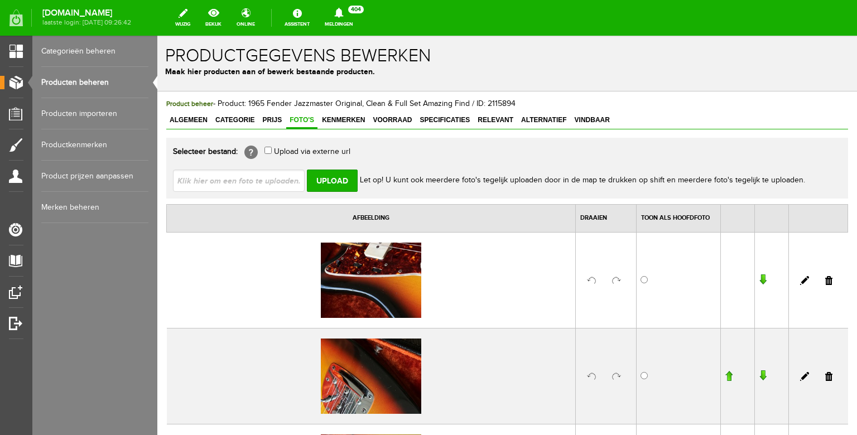
click at [272, 177] on input "file" at bounding box center [243, 180] width 141 height 21
type input "C:\fakepath\IMG_4140.JPG"
type input "IMG_4140.JPG; IMG_4143.JPG; IMG_4236.JPG; IMG_4237.JPG; IMG_4238.JPG"
click at [341, 180] on input "Upload" at bounding box center [332, 181] width 51 height 22
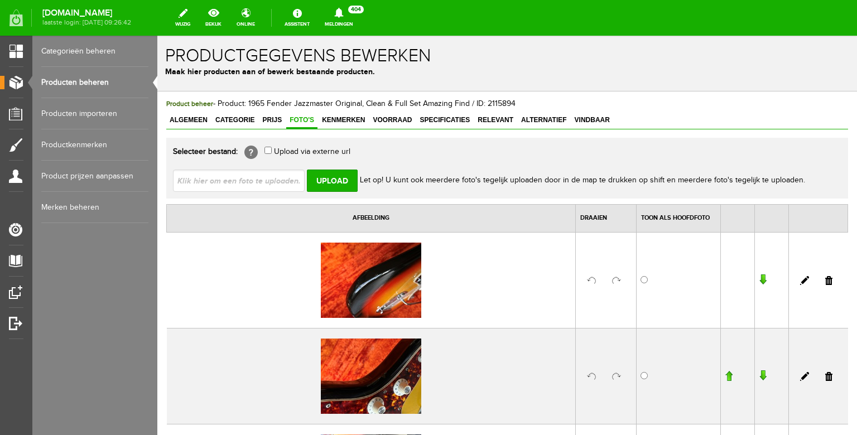
click at [213, 175] on input "file" at bounding box center [243, 180] width 141 height 21
type input "C:\fakepath\IMG_4132.JPG"
type input "IMG_4132.JPG; IMG_4134.JPG; IMG_4135.JPG; IMG_4136.JPG; IMG_4137.JPG"
click at [344, 178] on input "Upload" at bounding box center [332, 181] width 51 height 22
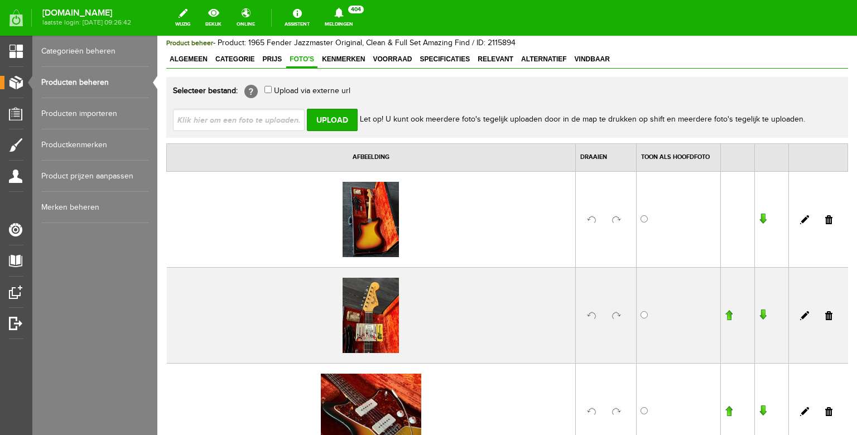
scroll to position [66, 0]
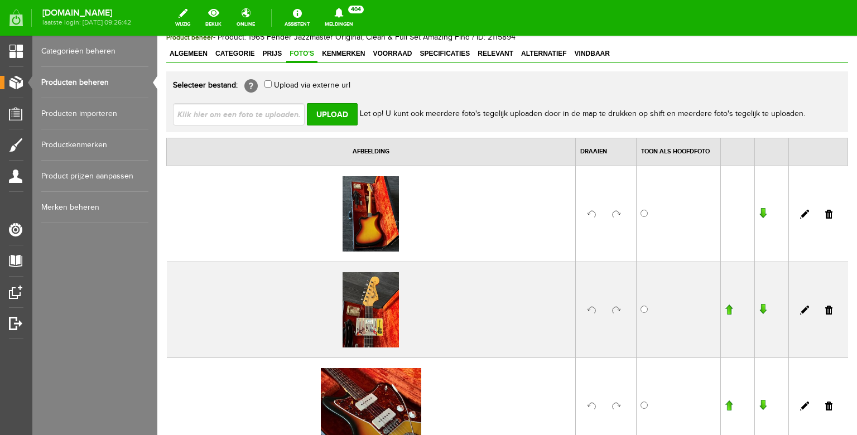
click at [617, 212] on link at bounding box center [616, 214] width 9 height 9
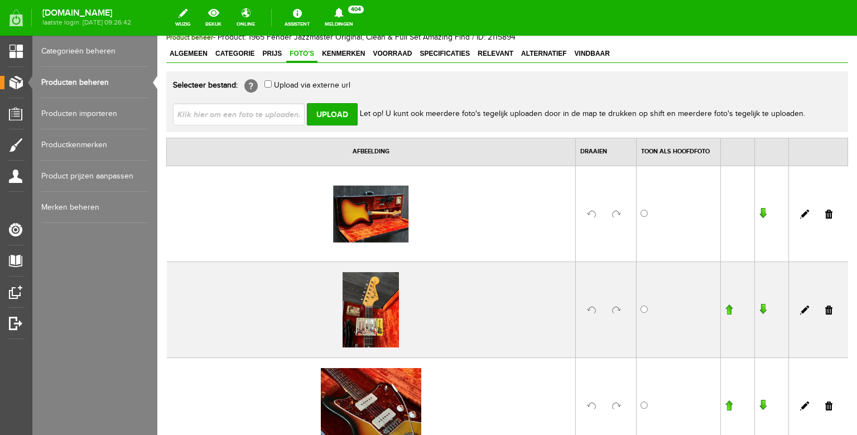
click at [615, 307] on link at bounding box center [616, 310] width 9 height 9
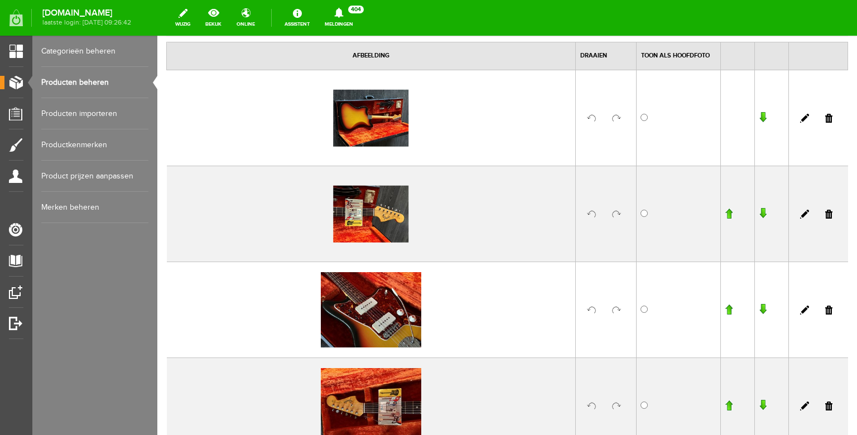
scroll to position [219, 0]
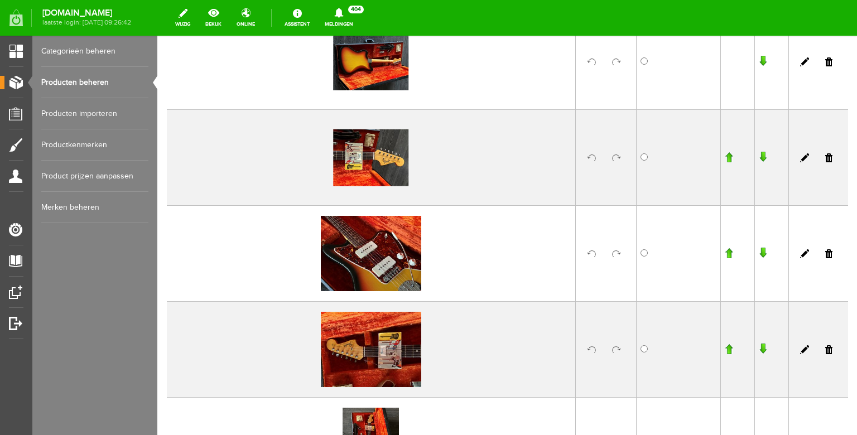
click at [616, 351] on link at bounding box center [616, 349] width 9 height 9
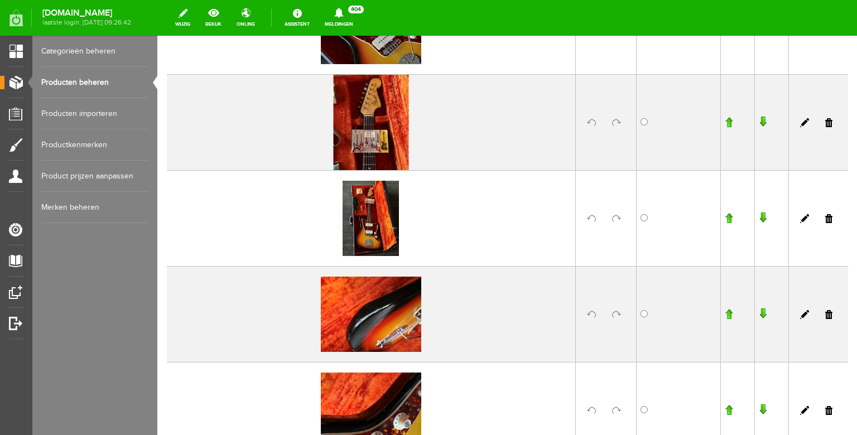
scroll to position [450, 0]
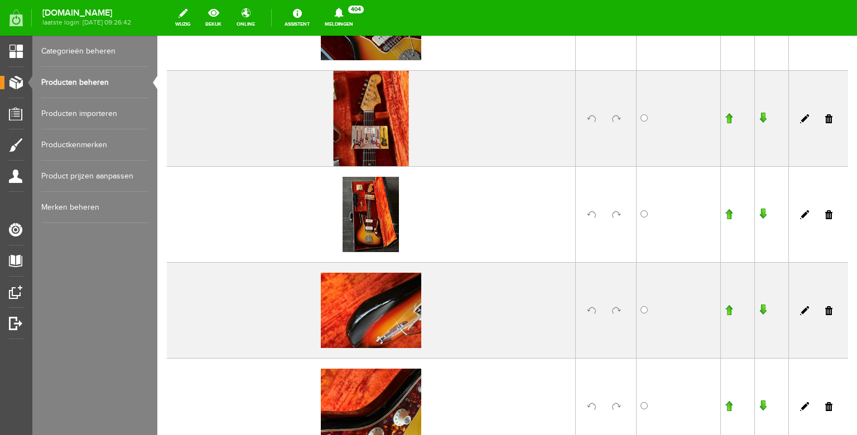
click at [590, 308] on link at bounding box center [591, 310] width 9 height 9
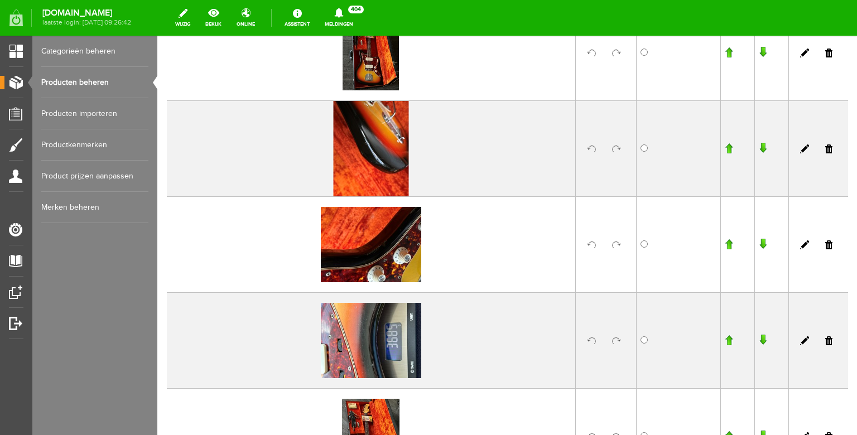
scroll to position [621, 0]
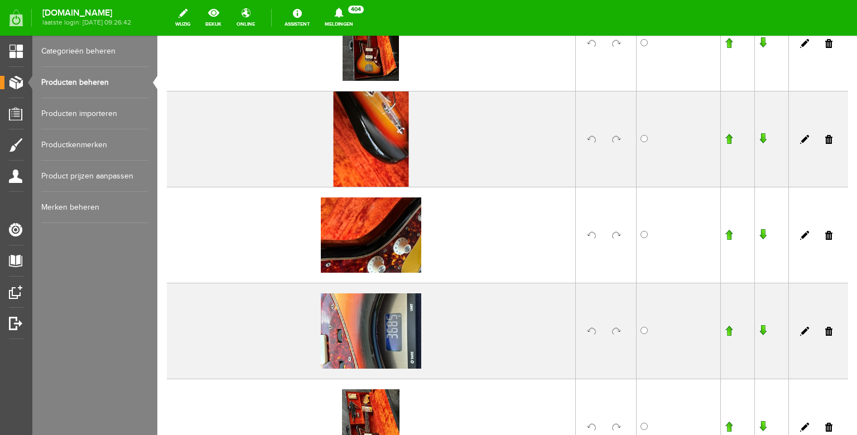
click at [614, 332] on link at bounding box center [616, 331] width 9 height 9
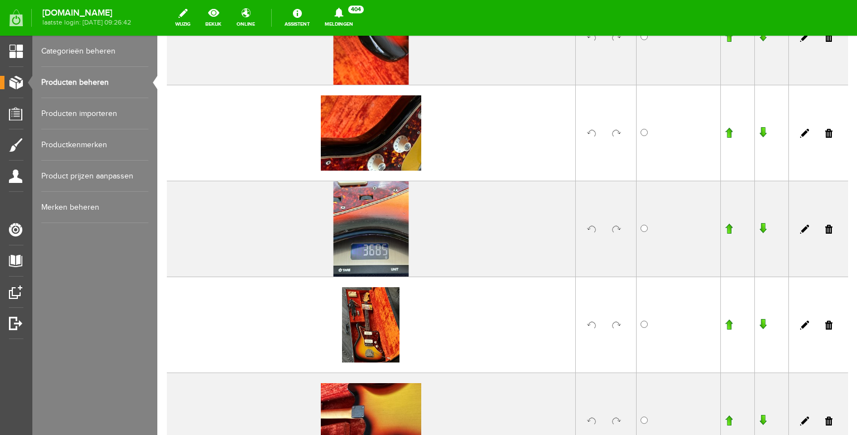
scroll to position [793, 0]
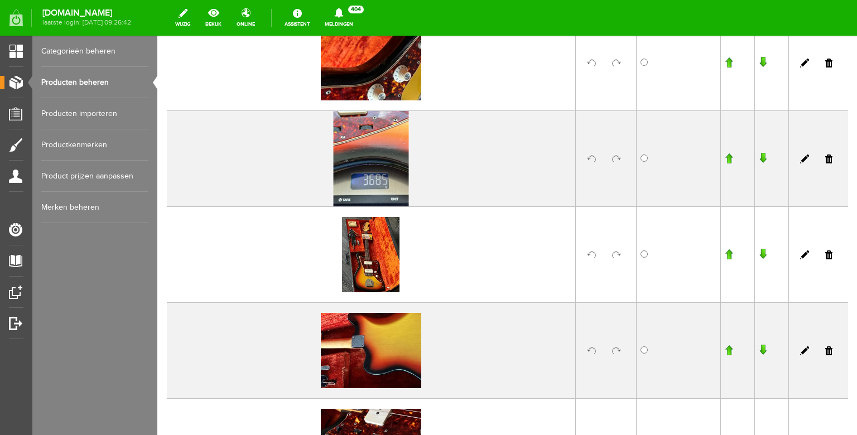
click at [615, 350] on link at bounding box center [616, 350] width 9 height 9
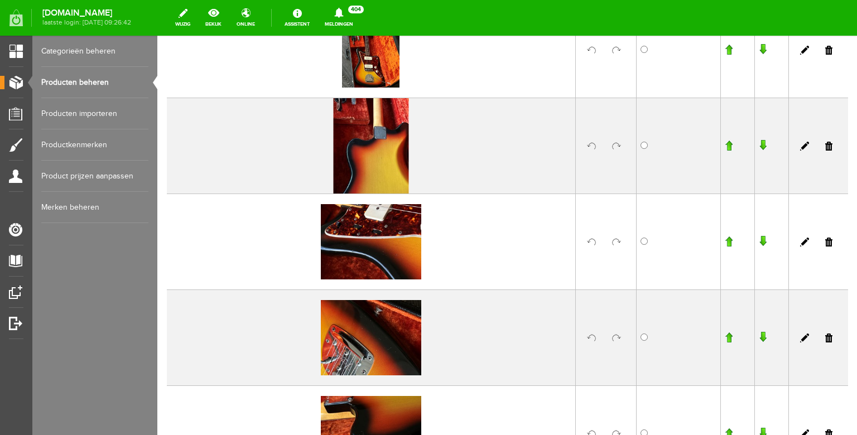
scroll to position [1003, 0]
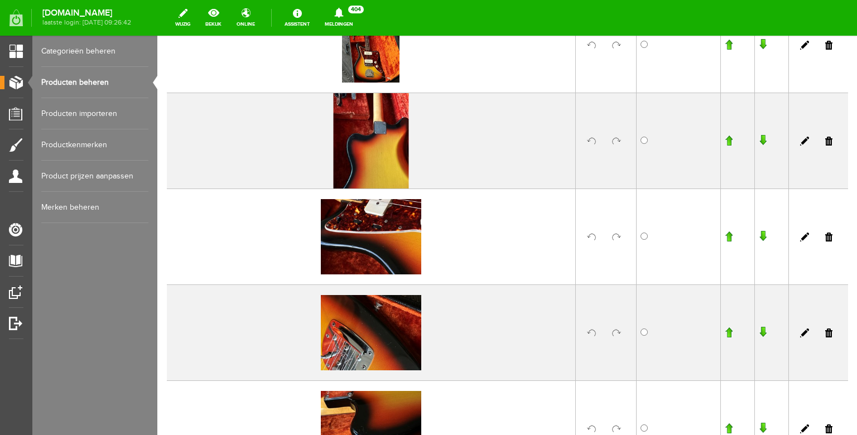
click at [616, 235] on link at bounding box center [616, 237] width 9 height 9
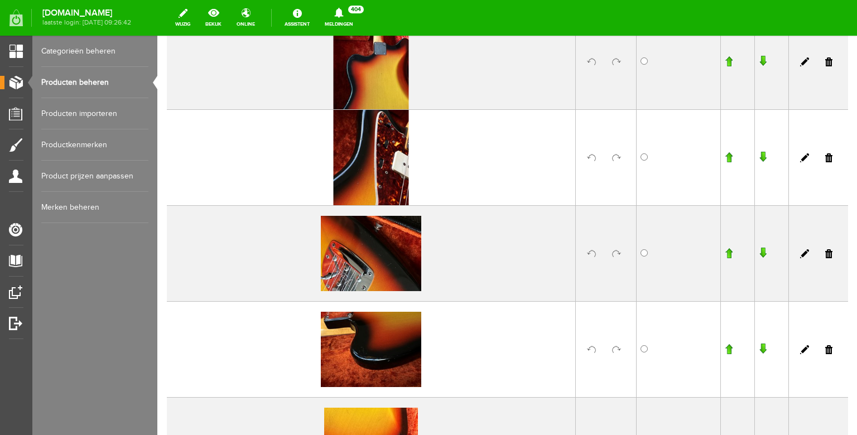
click at [615, 257] on link at bounding box center [616, 253] width 9 height 9
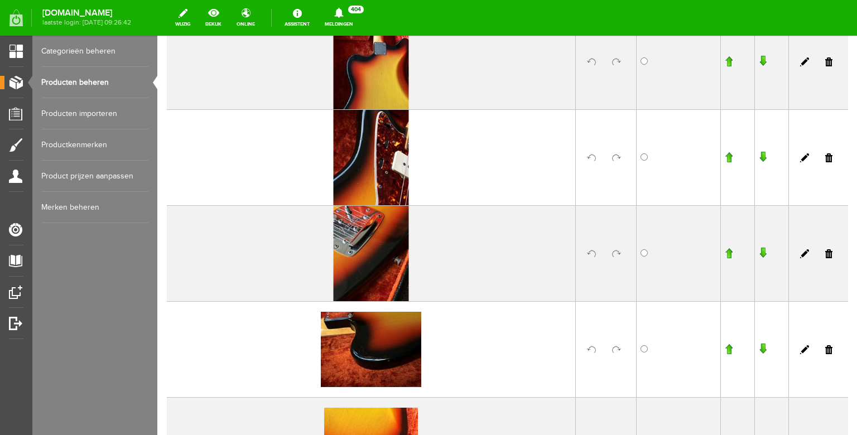
click at [614, 351] on link at bounding box center [616, 349] width 9 height 9
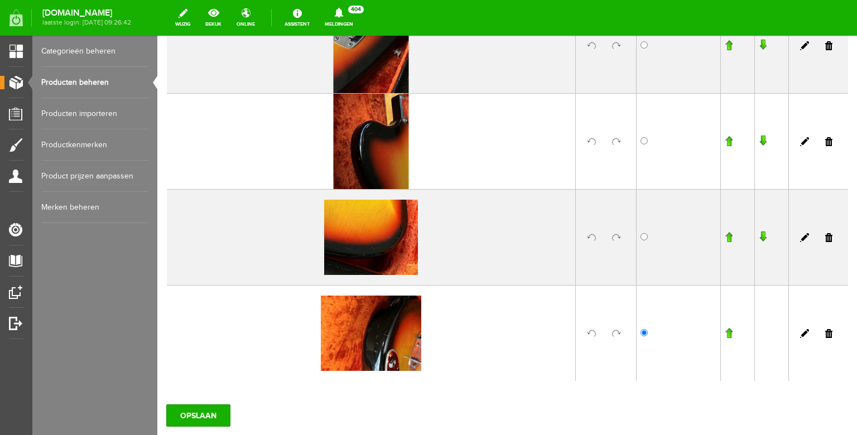
scroll to position [1310, 0]
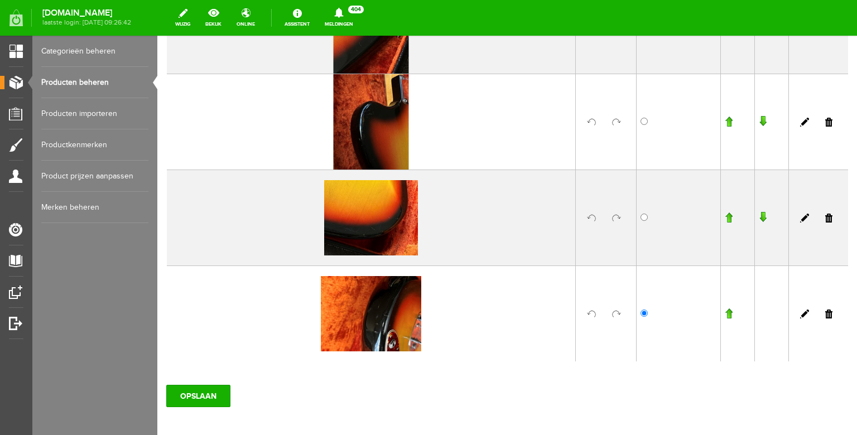
click at [595, 313] on link at bounding box center [591, 314] width 9 height 9
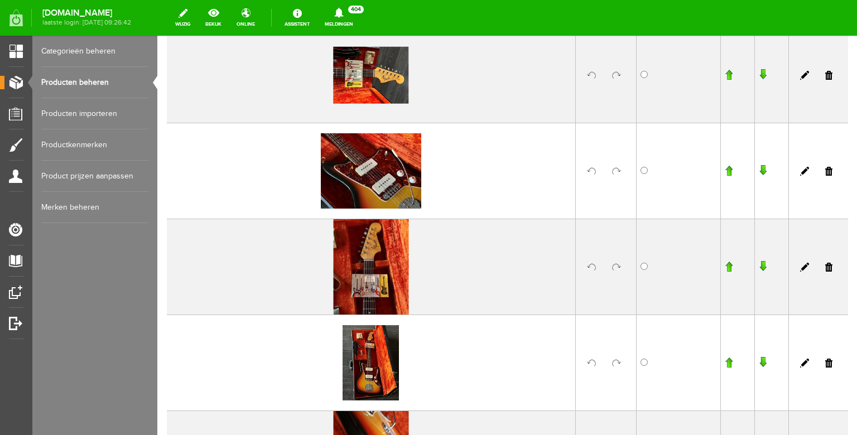
scroll to position [303, 0]
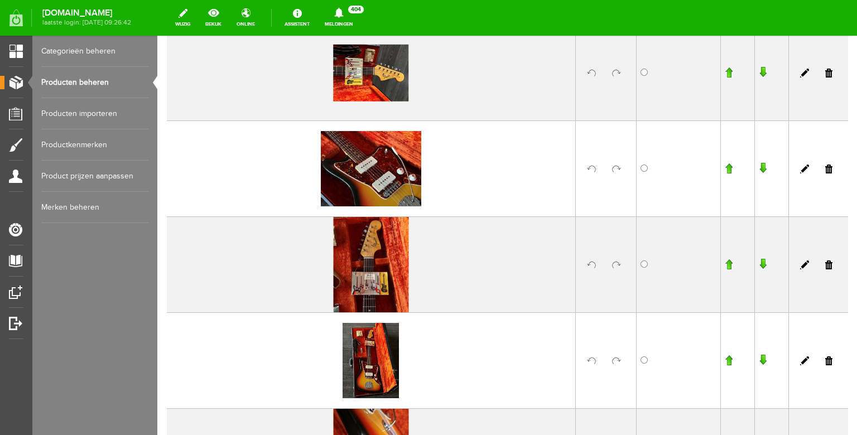
click at [730, 361] on input "button" at bounding box center [729, 360] width 8 height 11
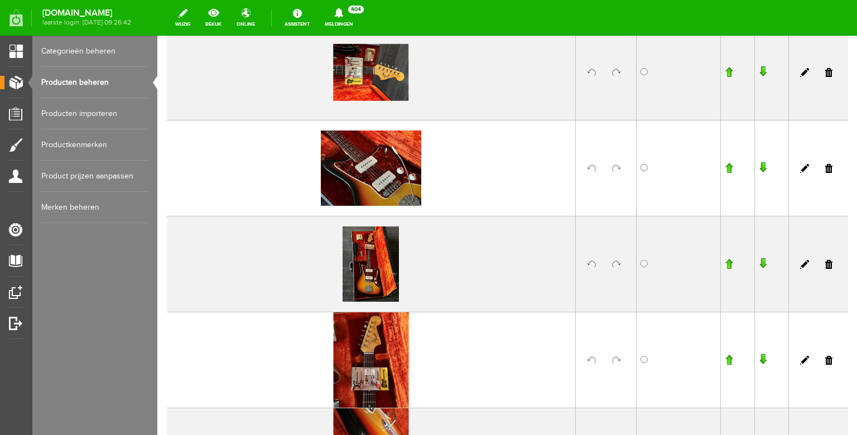
click at [730, 262] on input "button" at bounding box center [729, 263] width 8 height 11
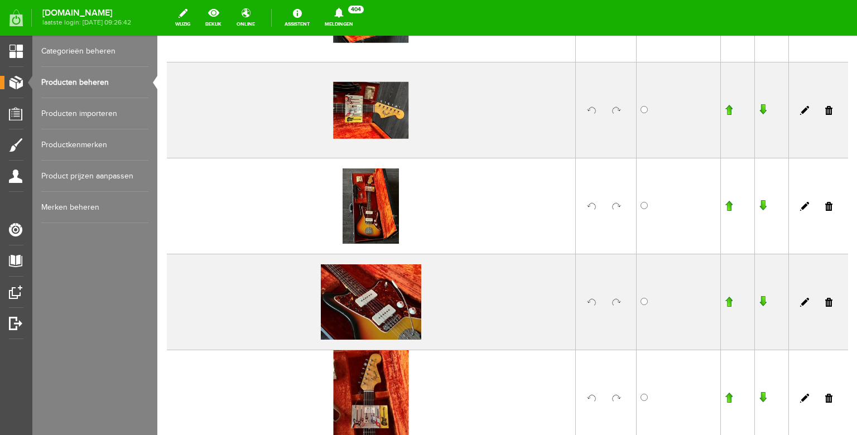
scroll to position [215, 0]
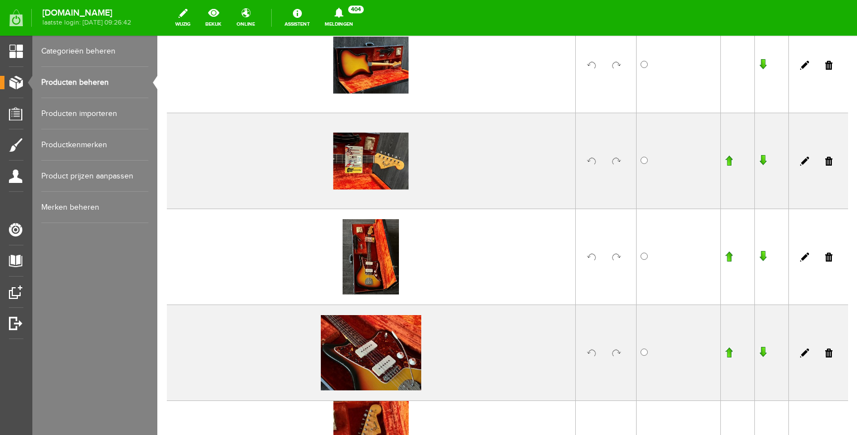
click at [730, 257] on input "button" at bounding box center [729, 256] width 8 height 11
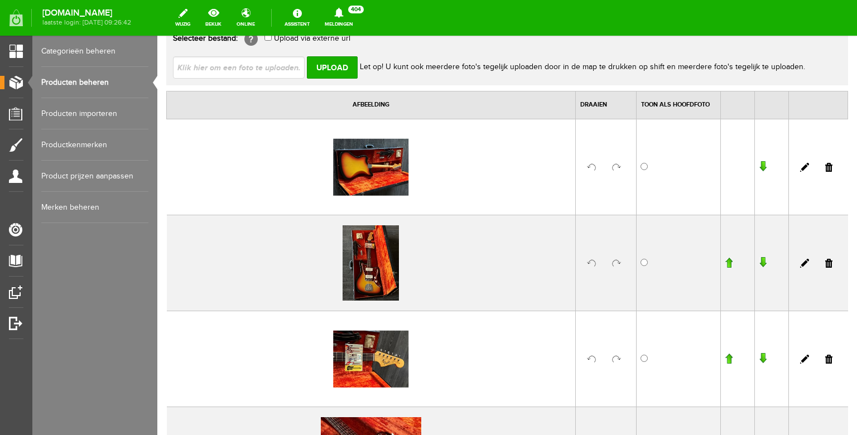
scroll to position [112, 0]
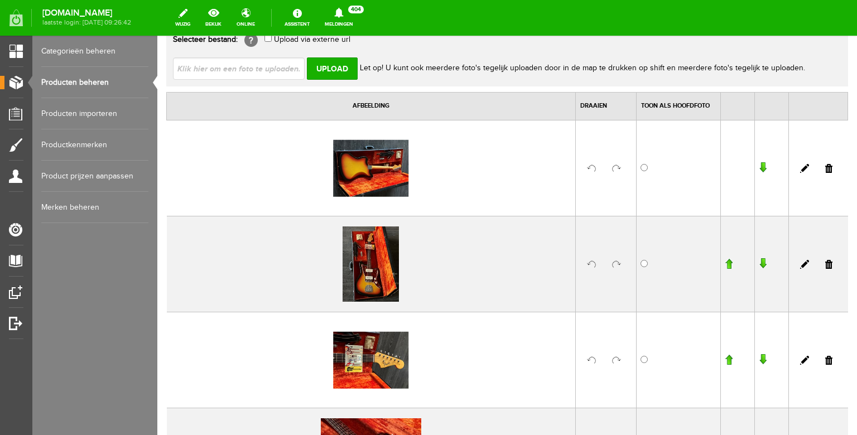
click at [730, 263] on input "button" at bounding box center [729, 263] width 8 height 11
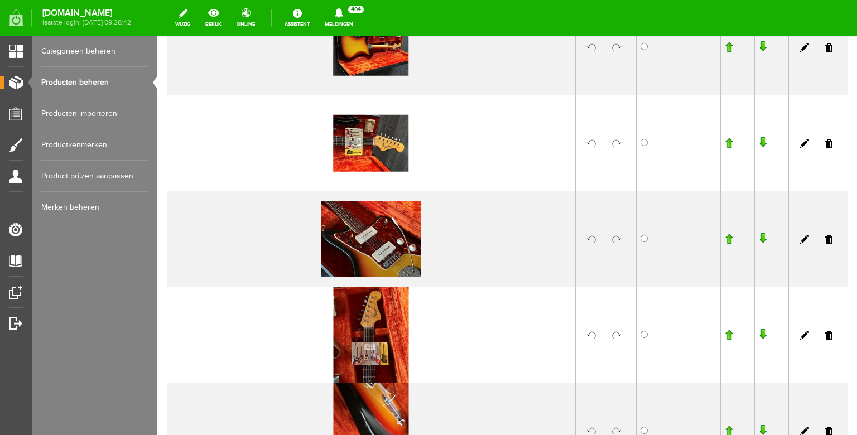
scroll to position [350, 0]
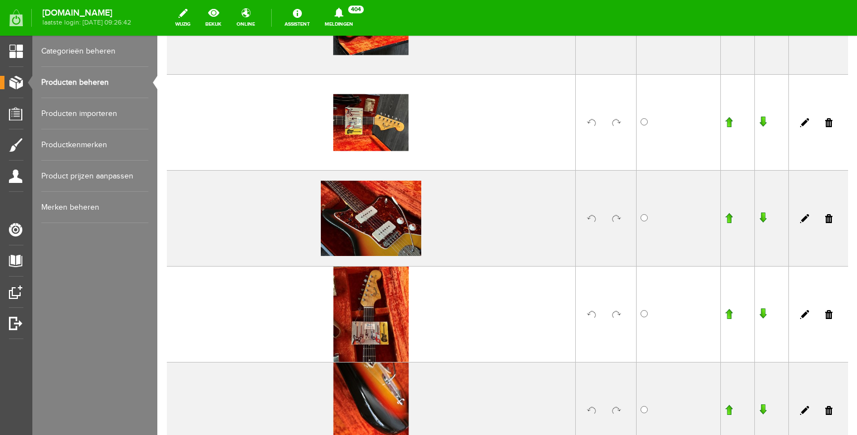
click at [829, 313] on link at bounding box center [828, 314] width 7 height 9
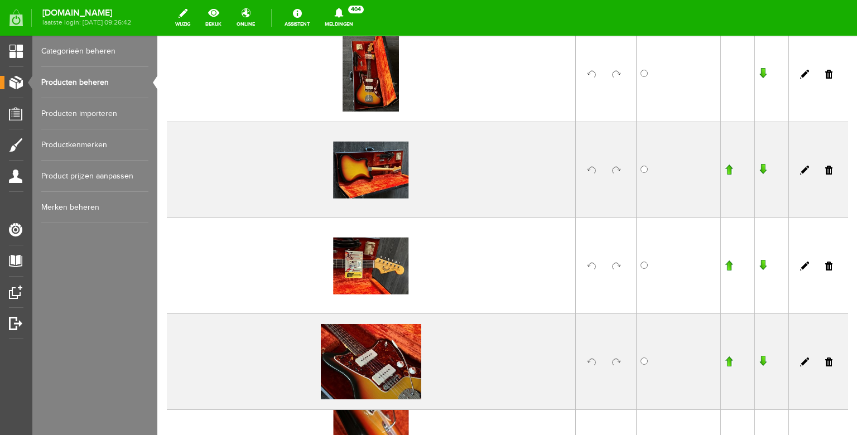
scroll to position [216, 0]
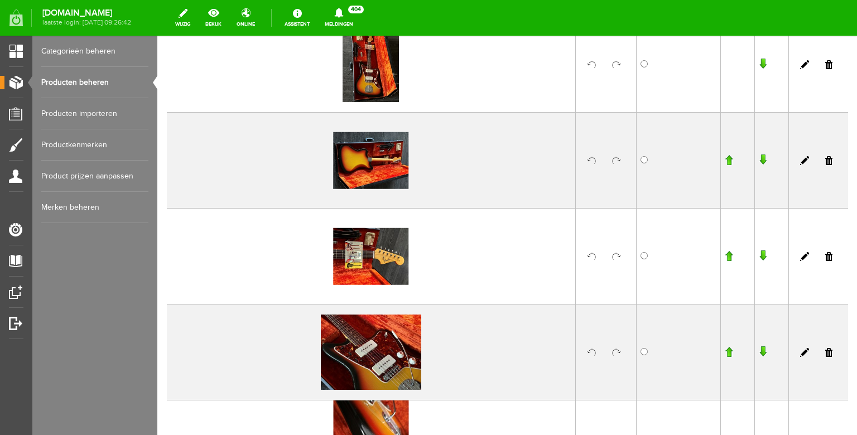
click at [731, 258] on input "button" at bounding box center [729, 255] width 8 height 11
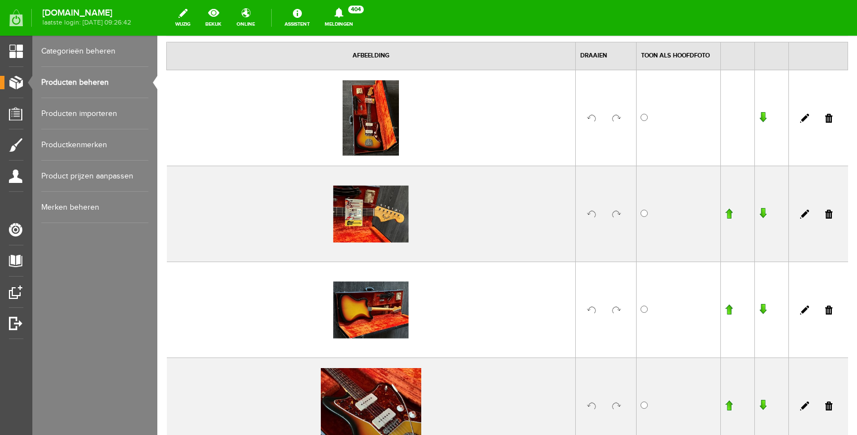
scroll to position [165, 0]
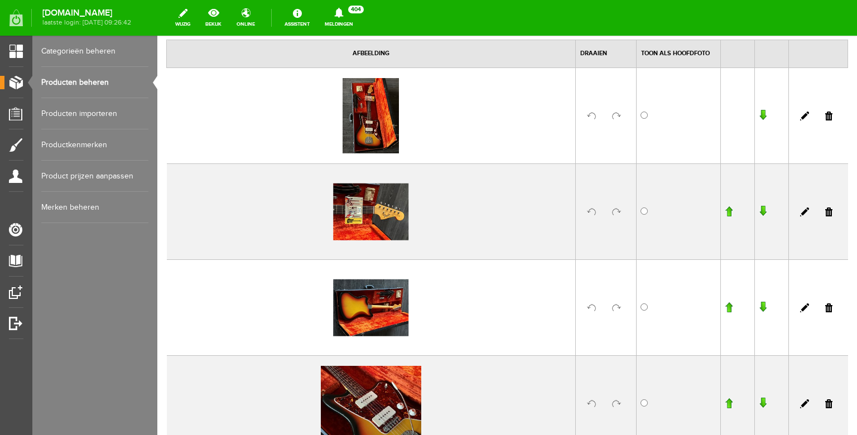
click at [108, 80] on link "Producten beheren" at bounding box center [94, 82] width 107 height 31
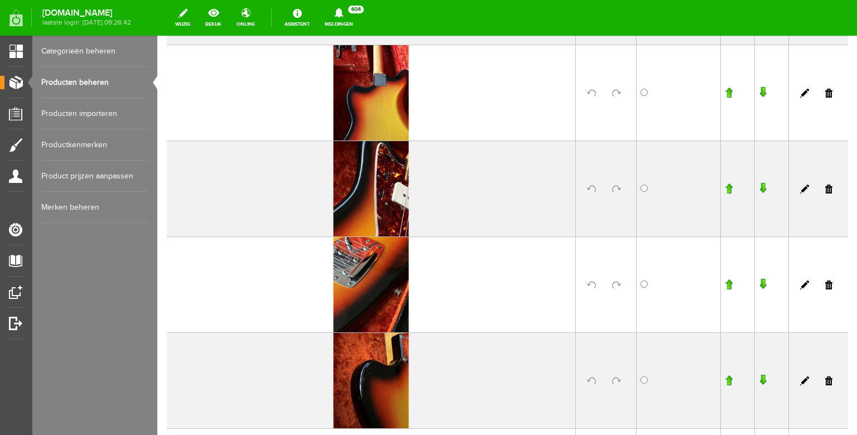
scroll to position [0, 0]
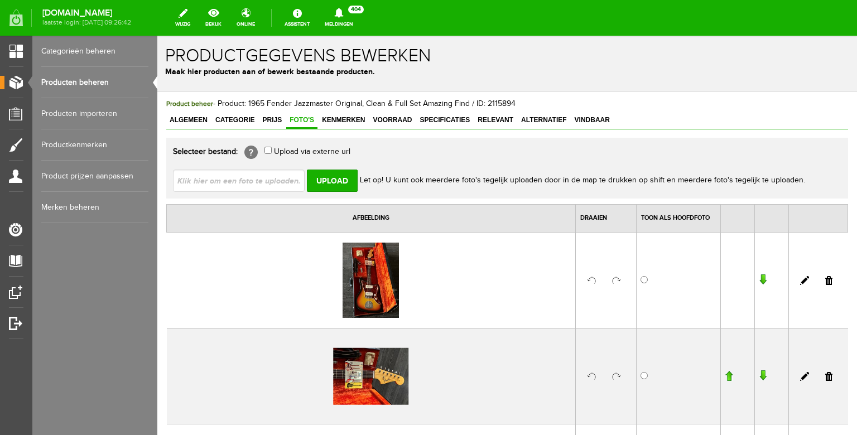
click at [255, 173] on input "file" at bounding box center [243, 180] width 141 height 21
type input "C:\fakepath\IMG_4132 kopie.JPG"
type input "IMG_4132 kopie.JPG"
click at [331, 180] on input "Upload" at bounding box center [332, 181] width 51 height 22
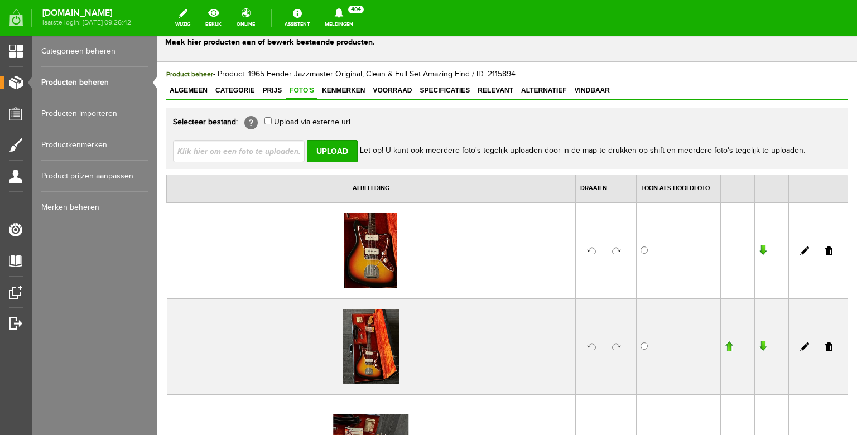
scroll to position [15, 0]
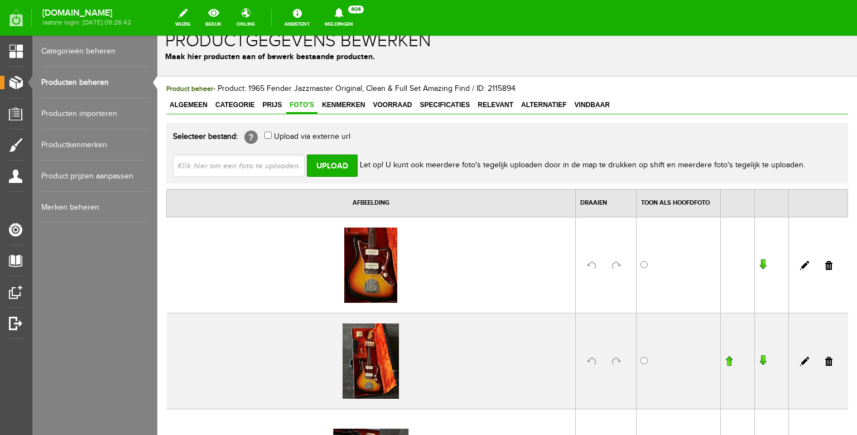
click at [645, 265] on input "radio" at bounding box center [643, 264] width 7 height 7
radio input "true"
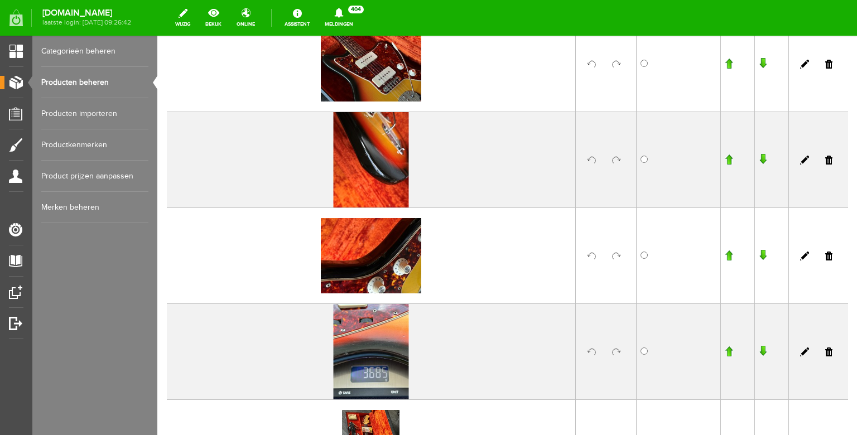
scroll to position [602, 0]
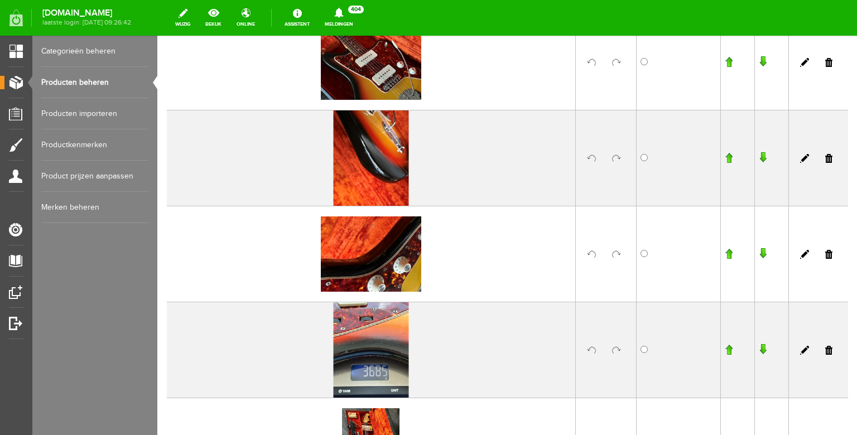
click at [830, 159] on link at bounding box center [828, 158] width 7 height 9
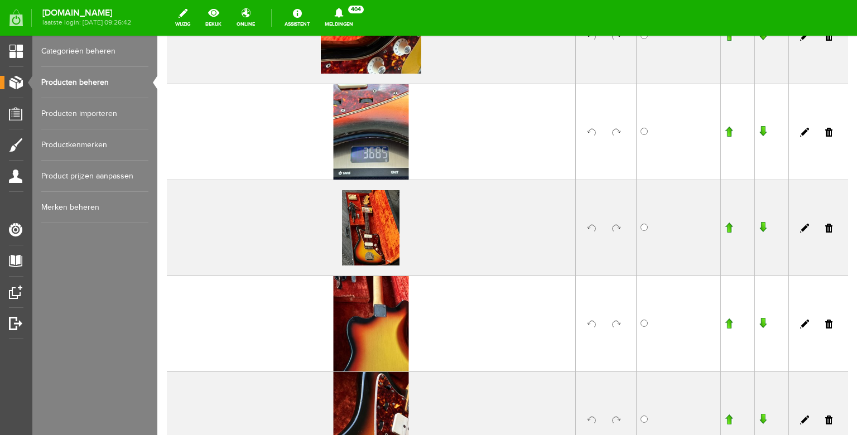
scroll to position [726, 0]
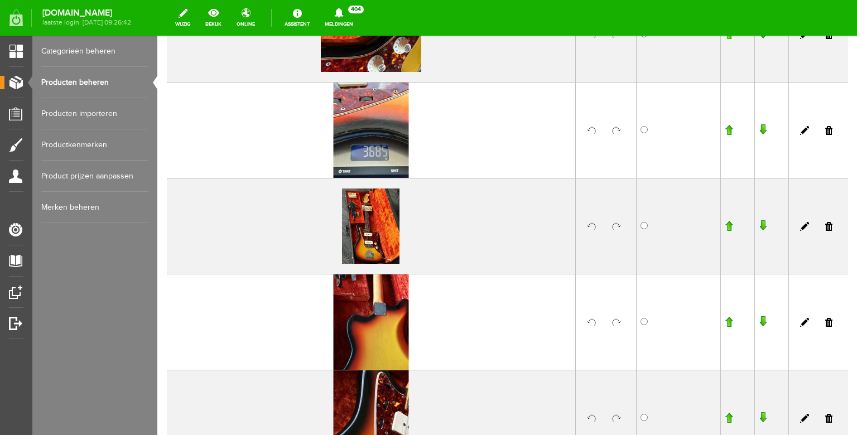
click at [730, 225] on input "button" at bounding box center [729, 225] width 8 height 11
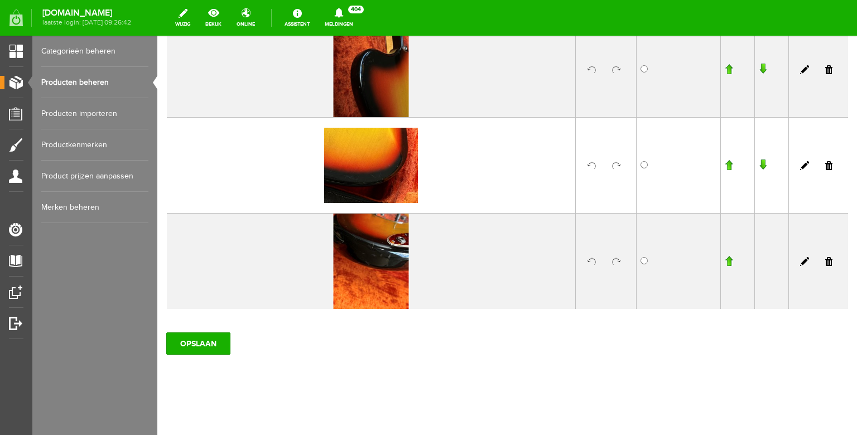
scroll to position [1268, 0]
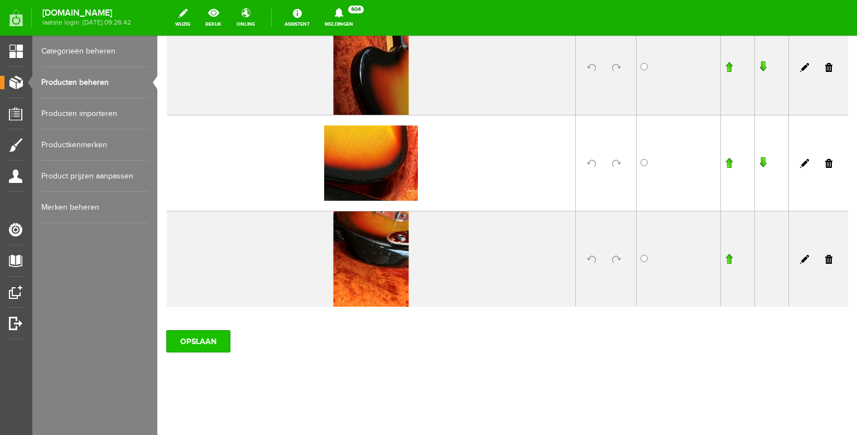
click at [213, 342] on input "OPSLAAN" at bounding box center [198, 341] width 64 height 22
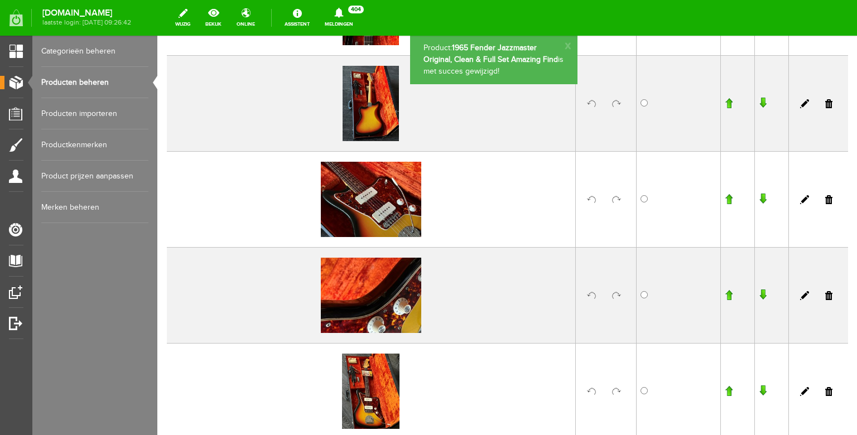
scroll to position [0, 0]
